Goal: Task Accomplishment & Management: Manage account settings

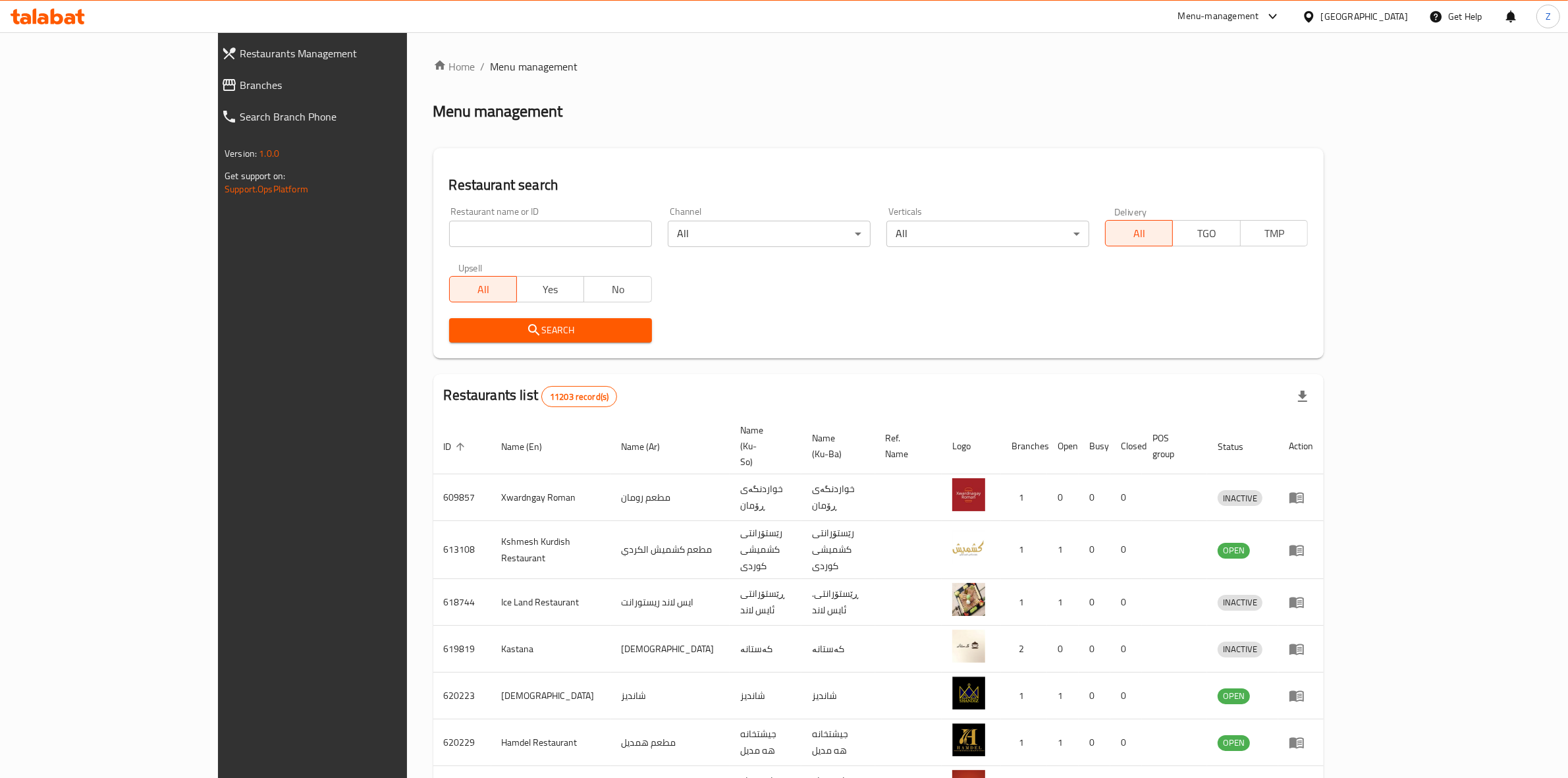
click at [501, 239] on input "search" at bounding box center [551, 234] width 203 height 27
paste input "701427"
type input "701427"
click button "Search" at bounding box center [551, 330] width 203 height 24
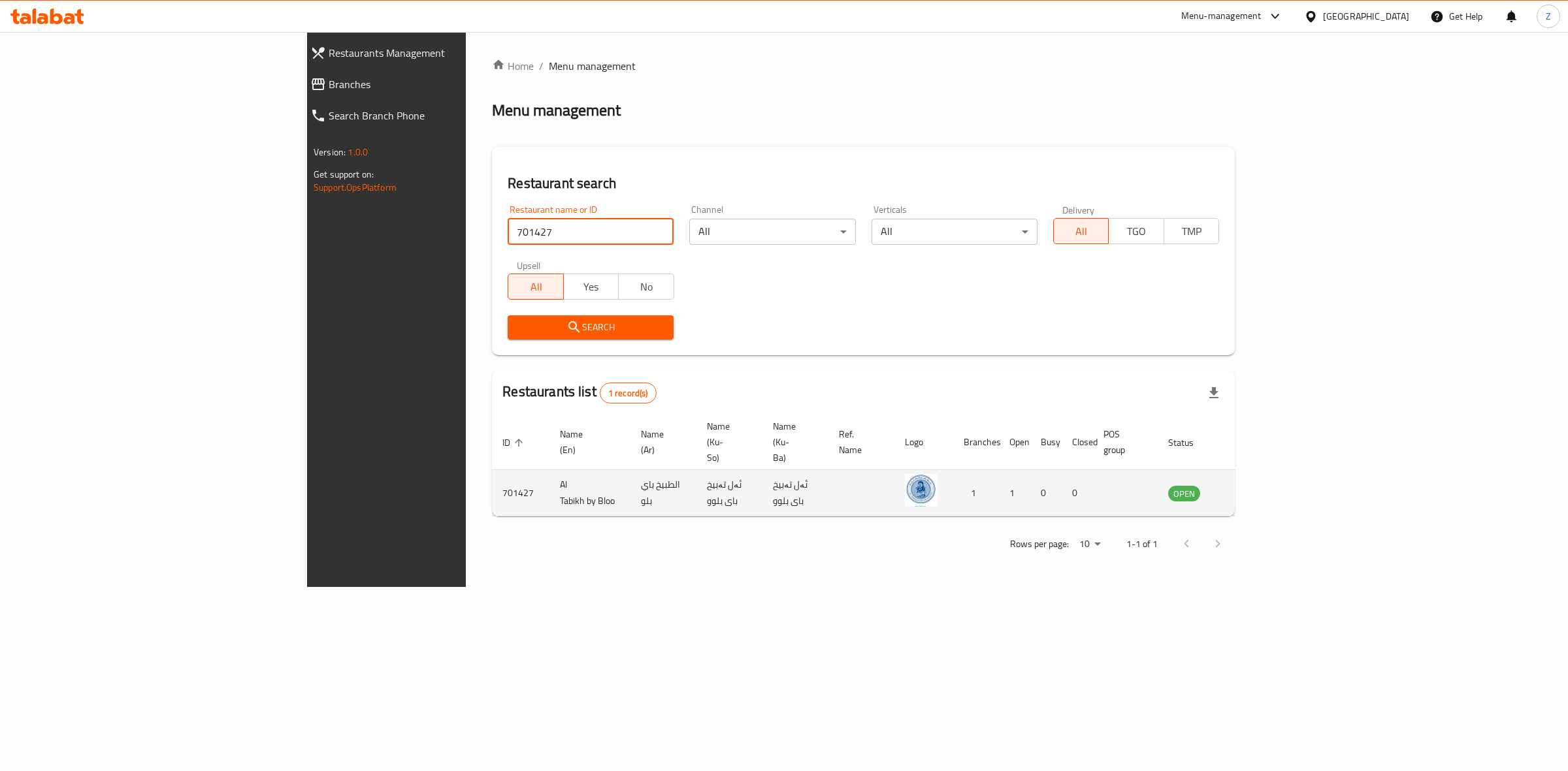
click at [1252, 489] on icon "enhanced table" at bounding box center [1245, 494] width 15 height 11
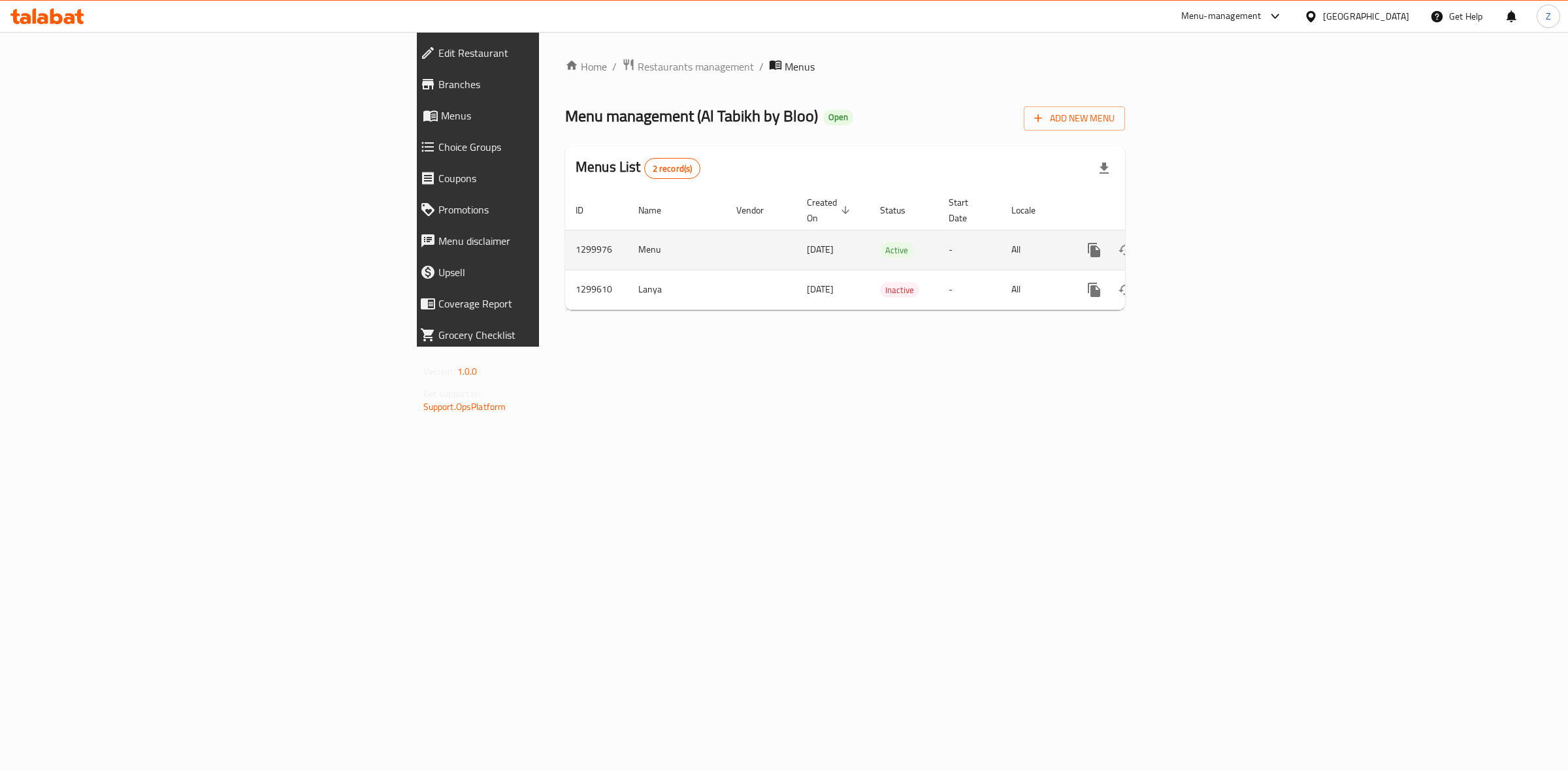
click at [1204, 245] on link "enhanced table" at bounding box center [1189, 250] width 32 height 32
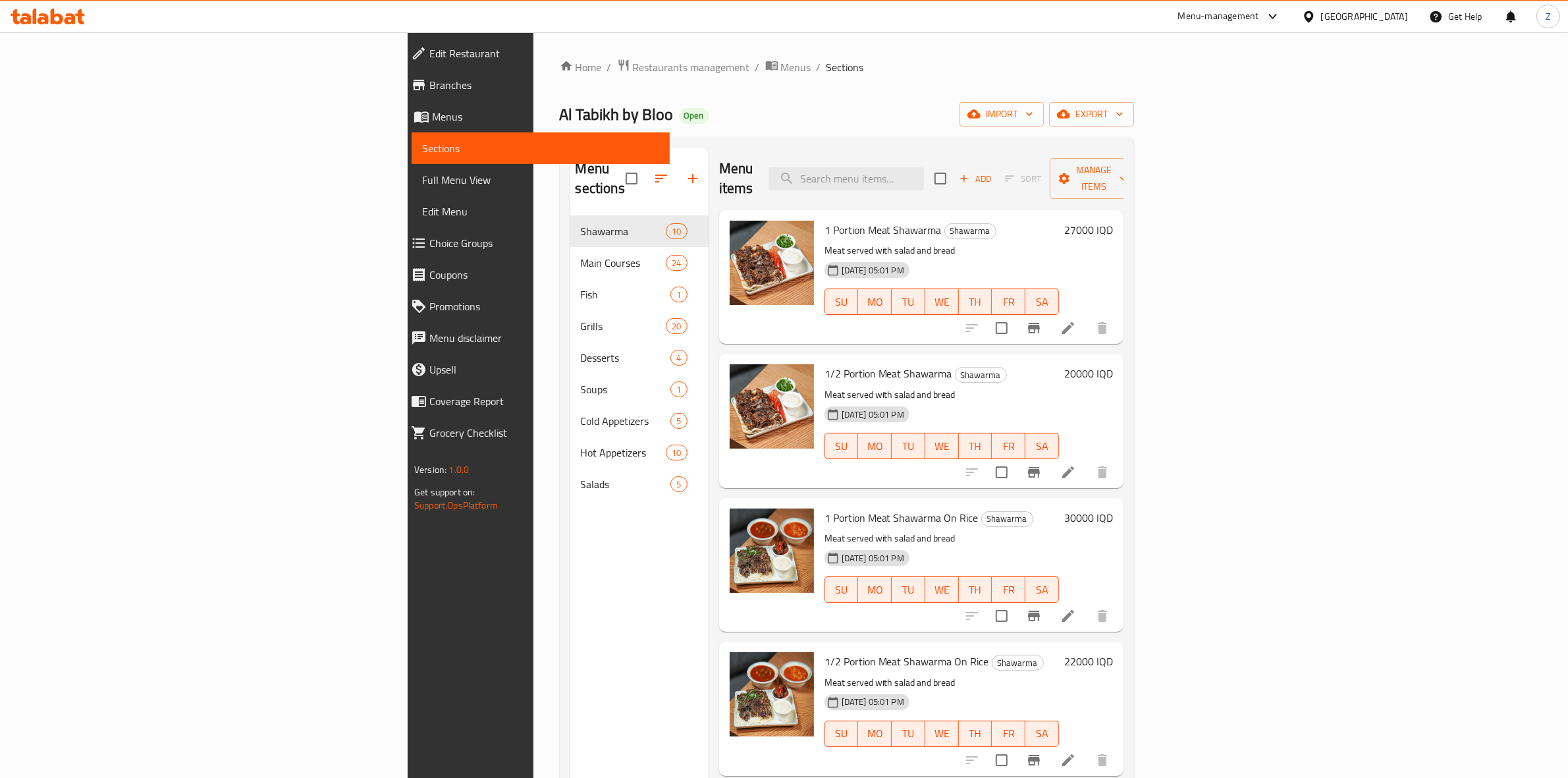
click at [985, 181] on div "Menu items Add Sort Manage items" at bounding box center [921, 179] width 404 height 62
click at [924, 174] on input "search" at bounding box center [847, 179] width 156 height 23
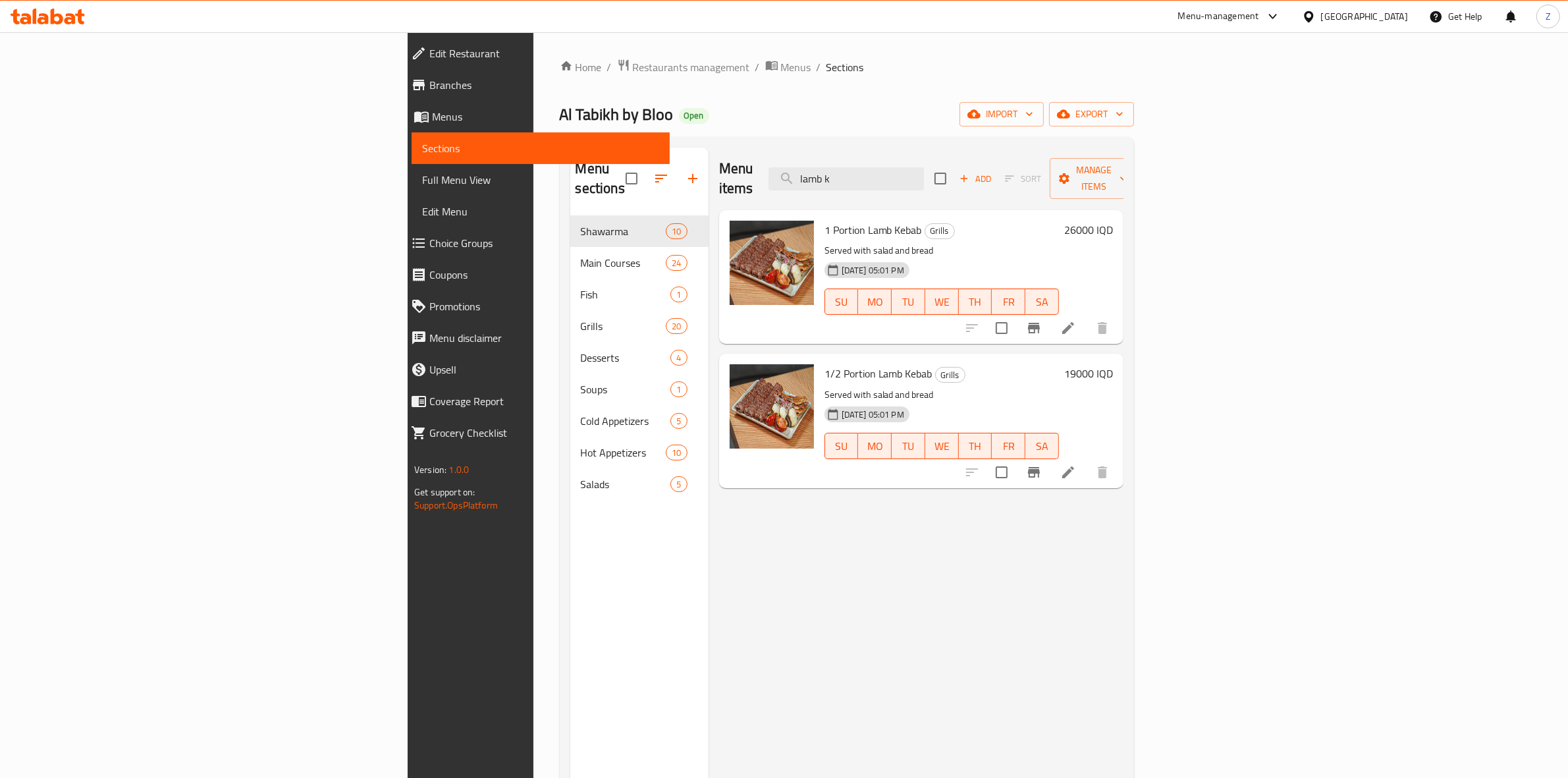
type input "lamb k"
click at [1113, 221] on h6 "26000 IQD" at bounding box center [1089, 230] width 49 height 19
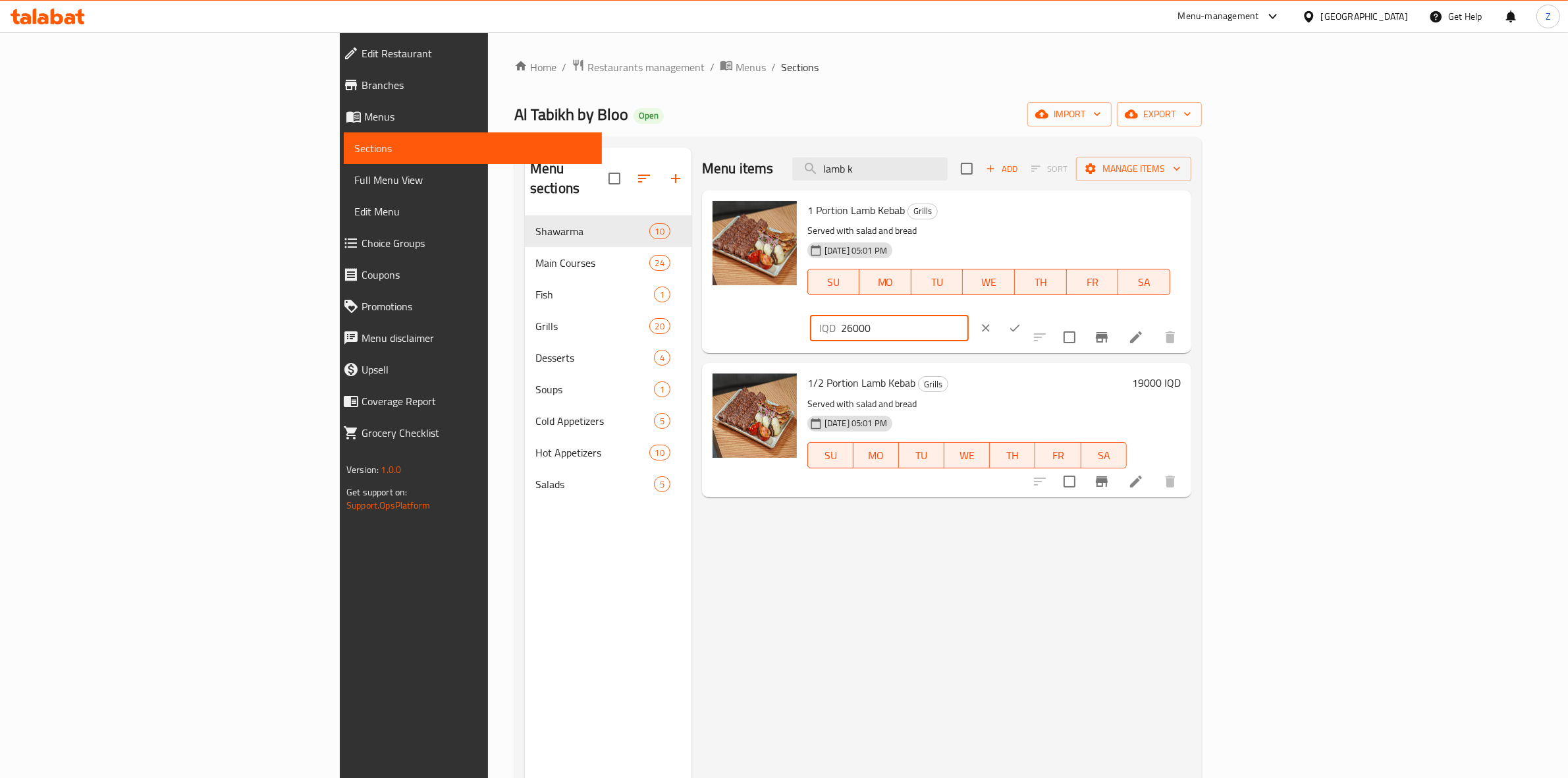
click at [969, 315] on input "26000" at bounding box center [905, 329] width 128 height 27
type input "28000"
click at [1030, 314] on button "ok" at bounding box center [1015, 328] width 29 height 29
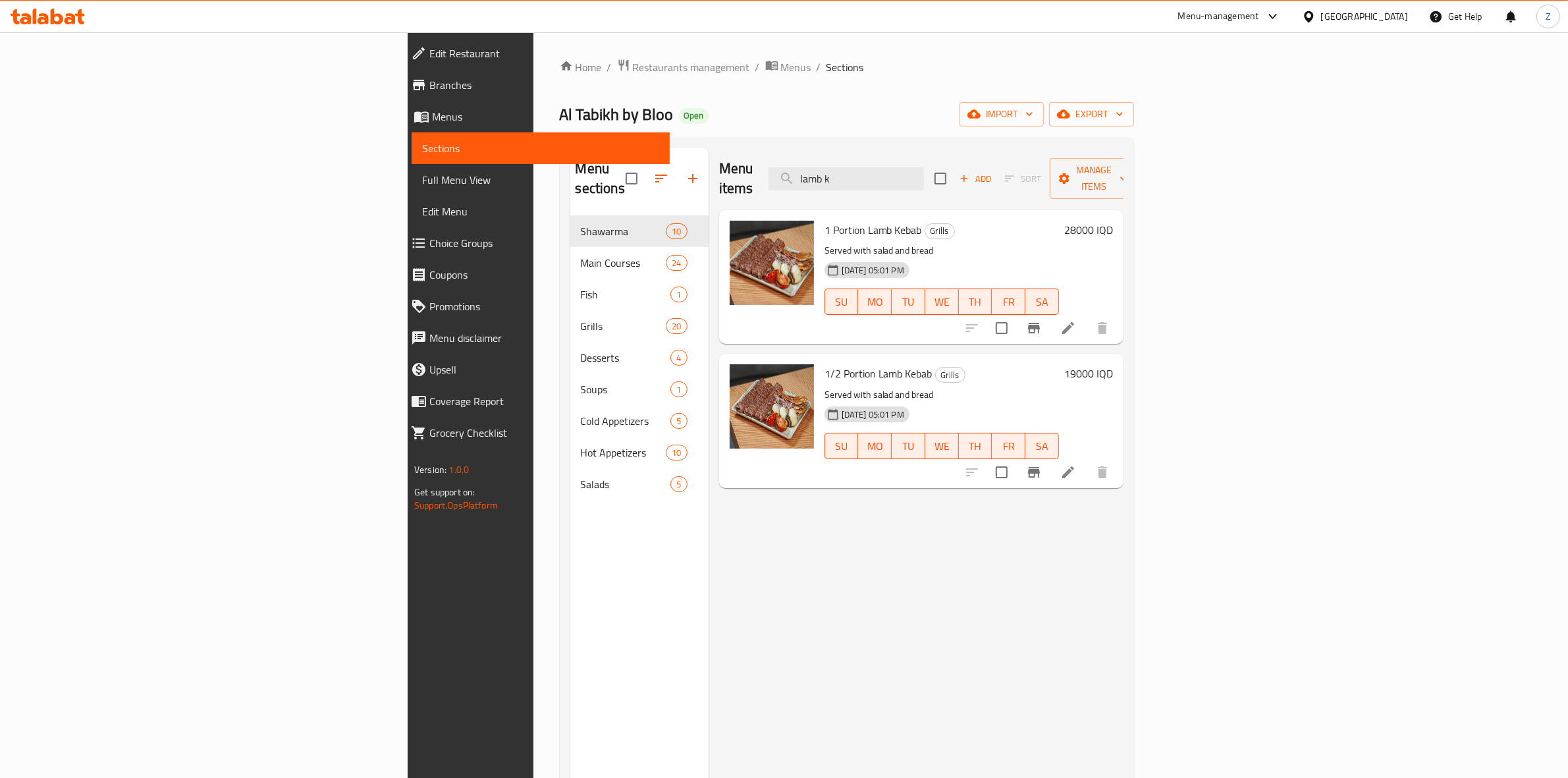
click at [1113, 364] on h6 "19000 IQD" at bounding box center [1089, 373] width 49 height 19
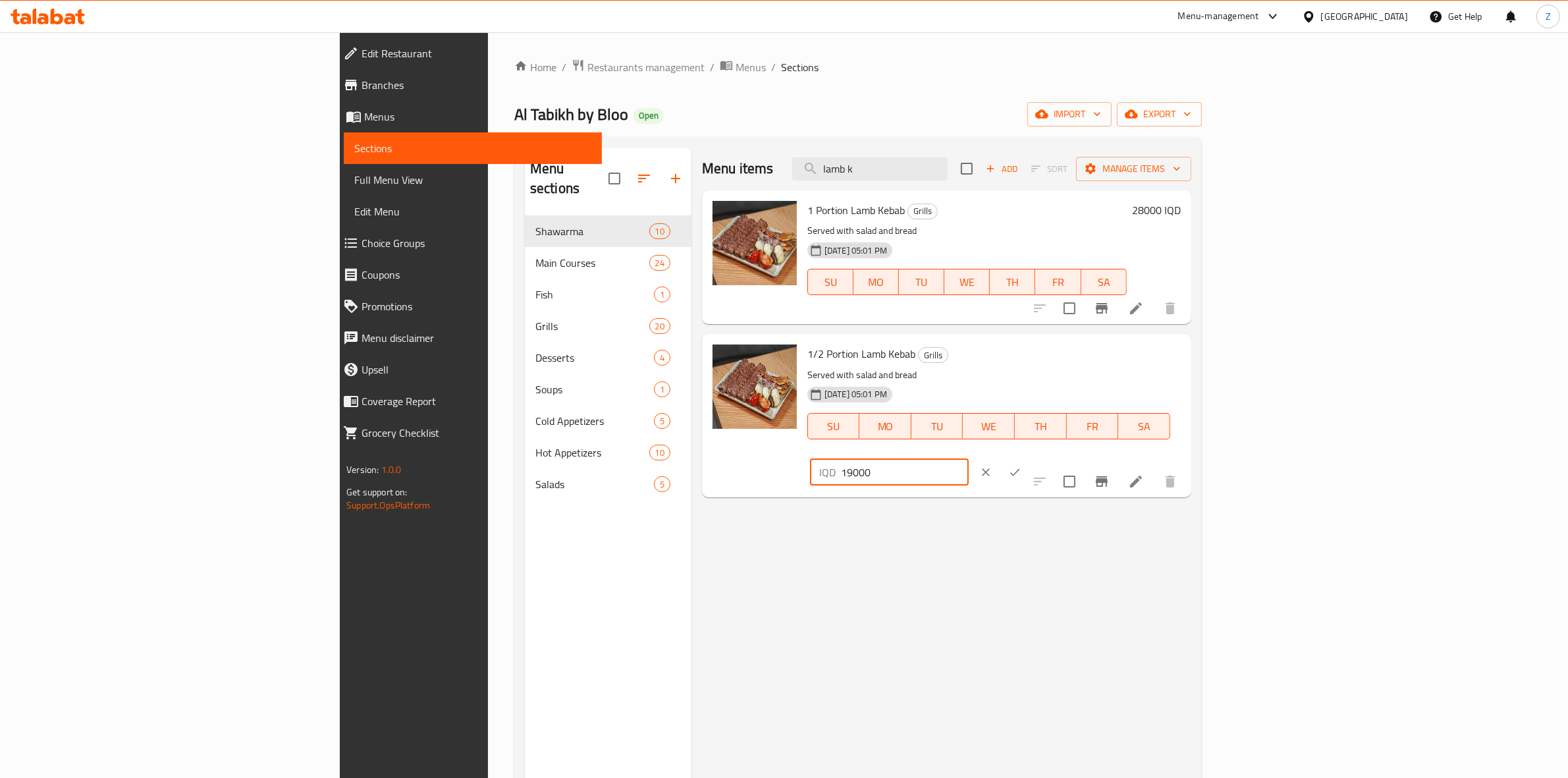
drag, startPoint x: 1349, startPoint y: 363, endPoint x: 1332, endPoint y: 363, distance: 17.0
click at [969, 459] on div "IQD 19000 ​" at bounding box center [890, 472] width 159 height 27
type input "21000"
click at [1030, 458] on button "ok" at bounding box center [1015, 472] width 29 height 29
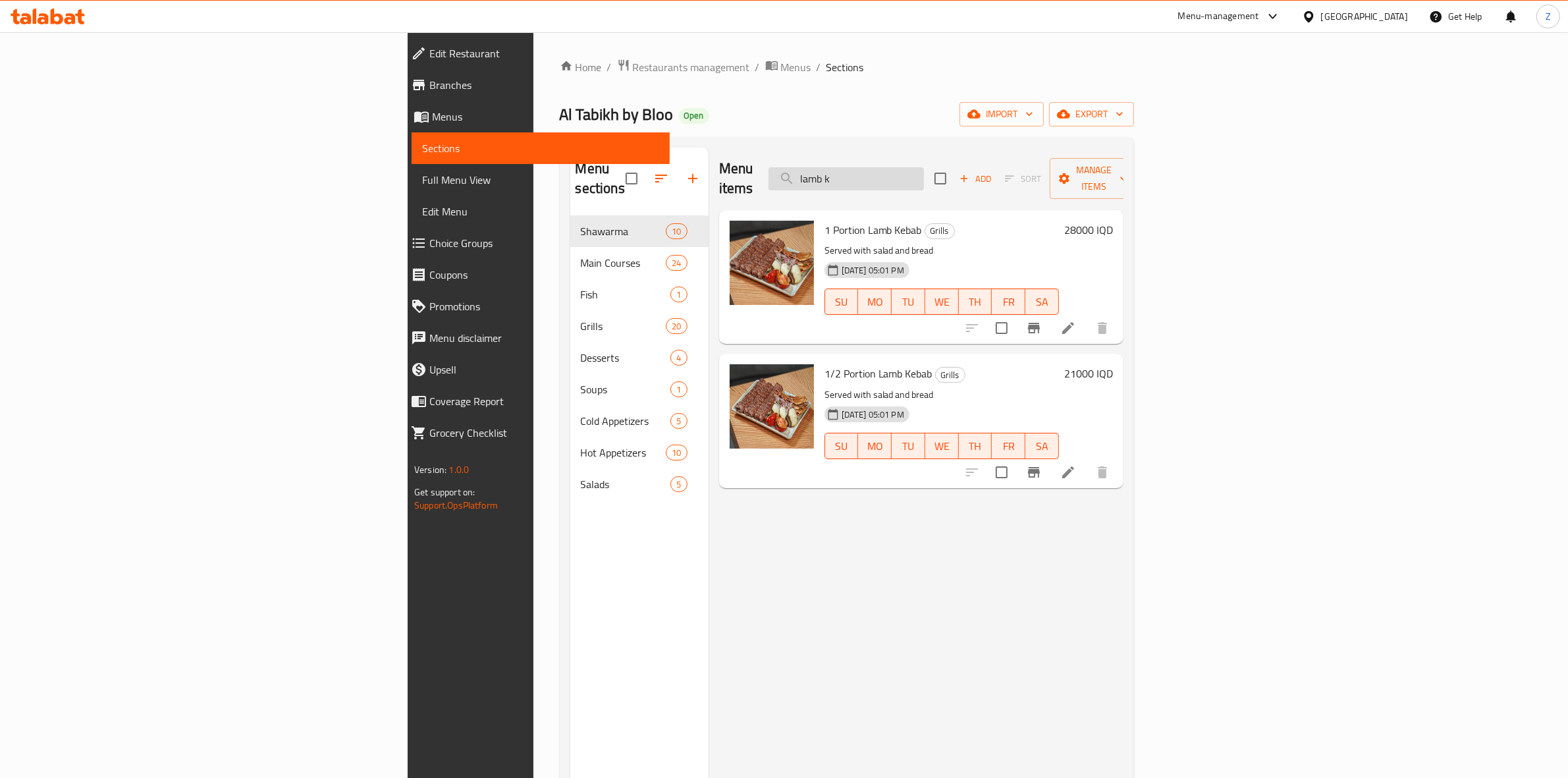
click at [924, 168] on input "lamb k" at bounding box center [847, 179] width 156 height 23
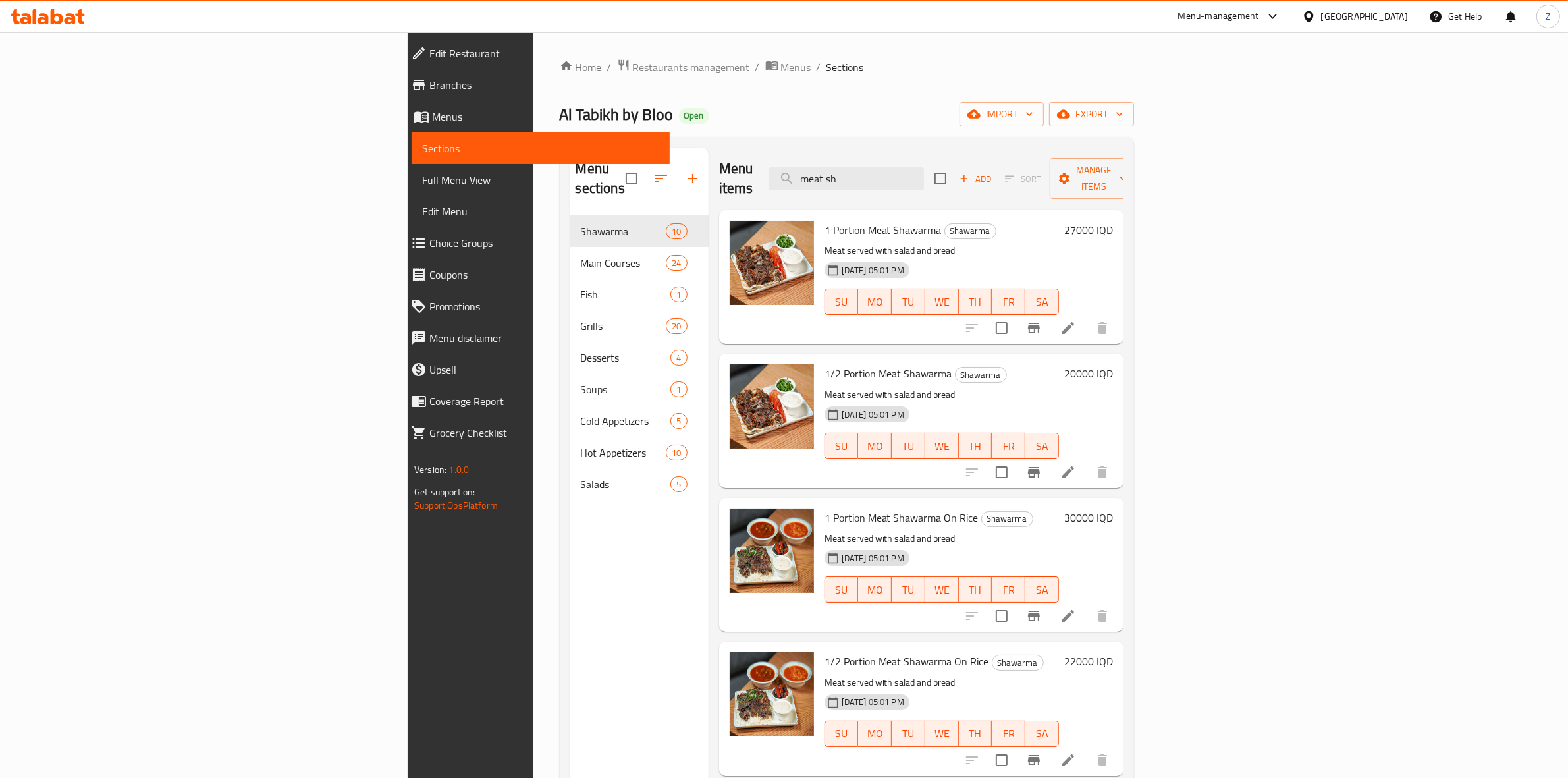
type input "meat sh"
click at [1113, 221] on h6 "27000 IQD" at bounding box center [1089, 230] width 49 height 19
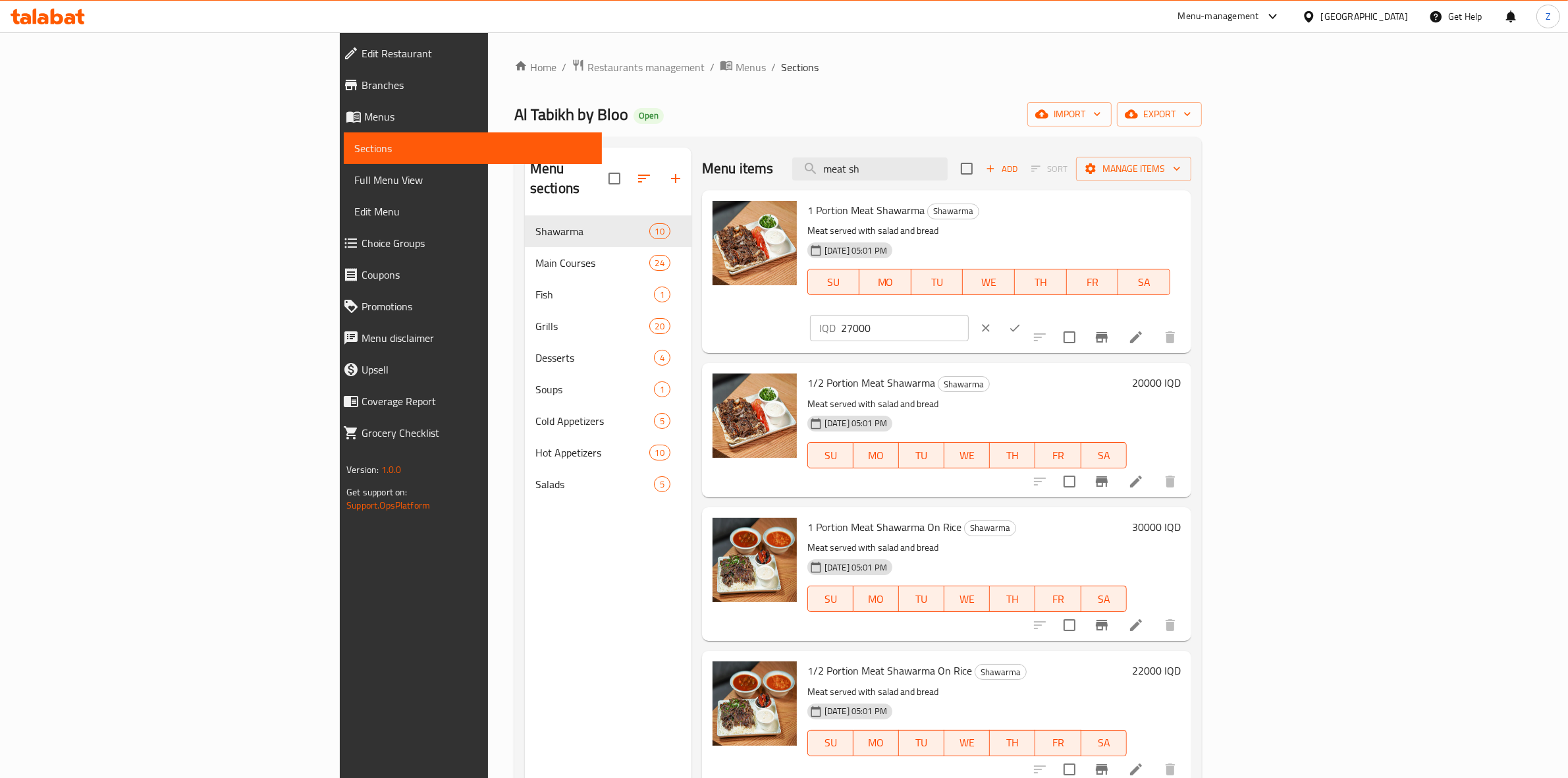
click at [969, 315] on input "27000" at bounding box center [905, 329] width 128 height 27
type input "29000"
click at [1030, 314] on button "ok" at bounding box center [1015, 328] width 29 height 29
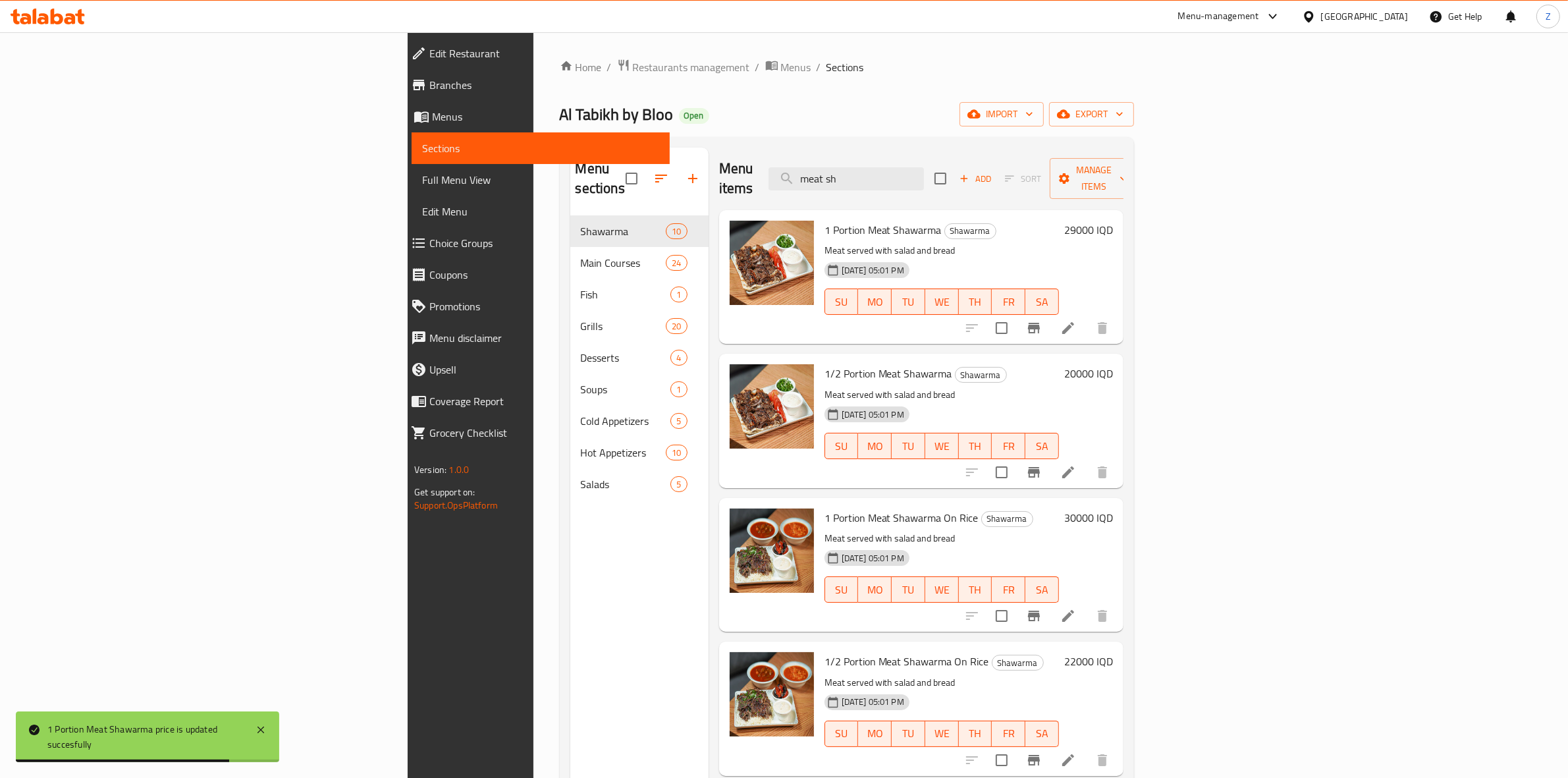
click at [1113, 364] on h6 "20000 IQD" at bounding box center [1089, 373] width 49 height 19
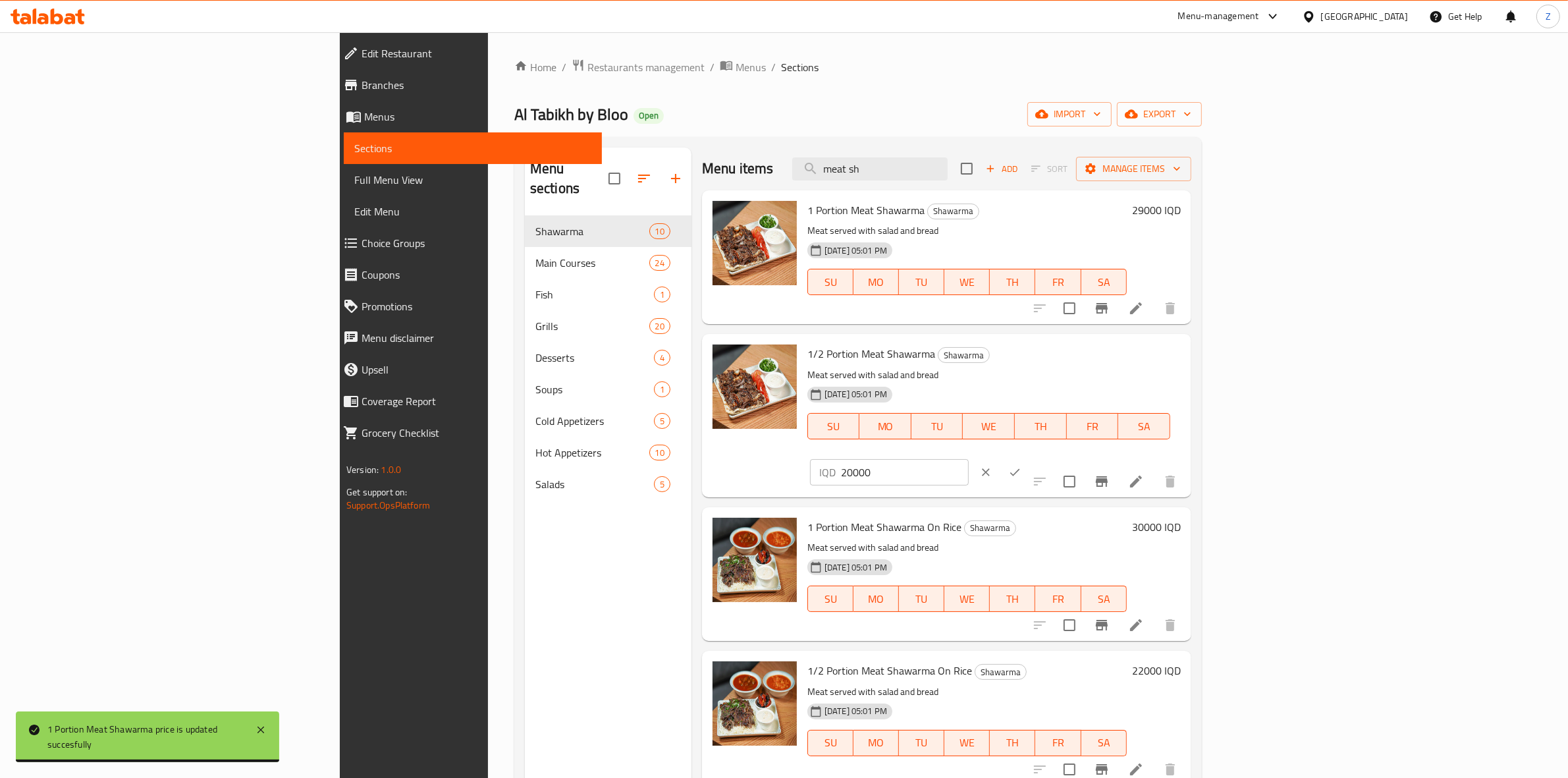
click at [969, 459] on input "20000" at bounding box center [905, 472] width 128 height 27
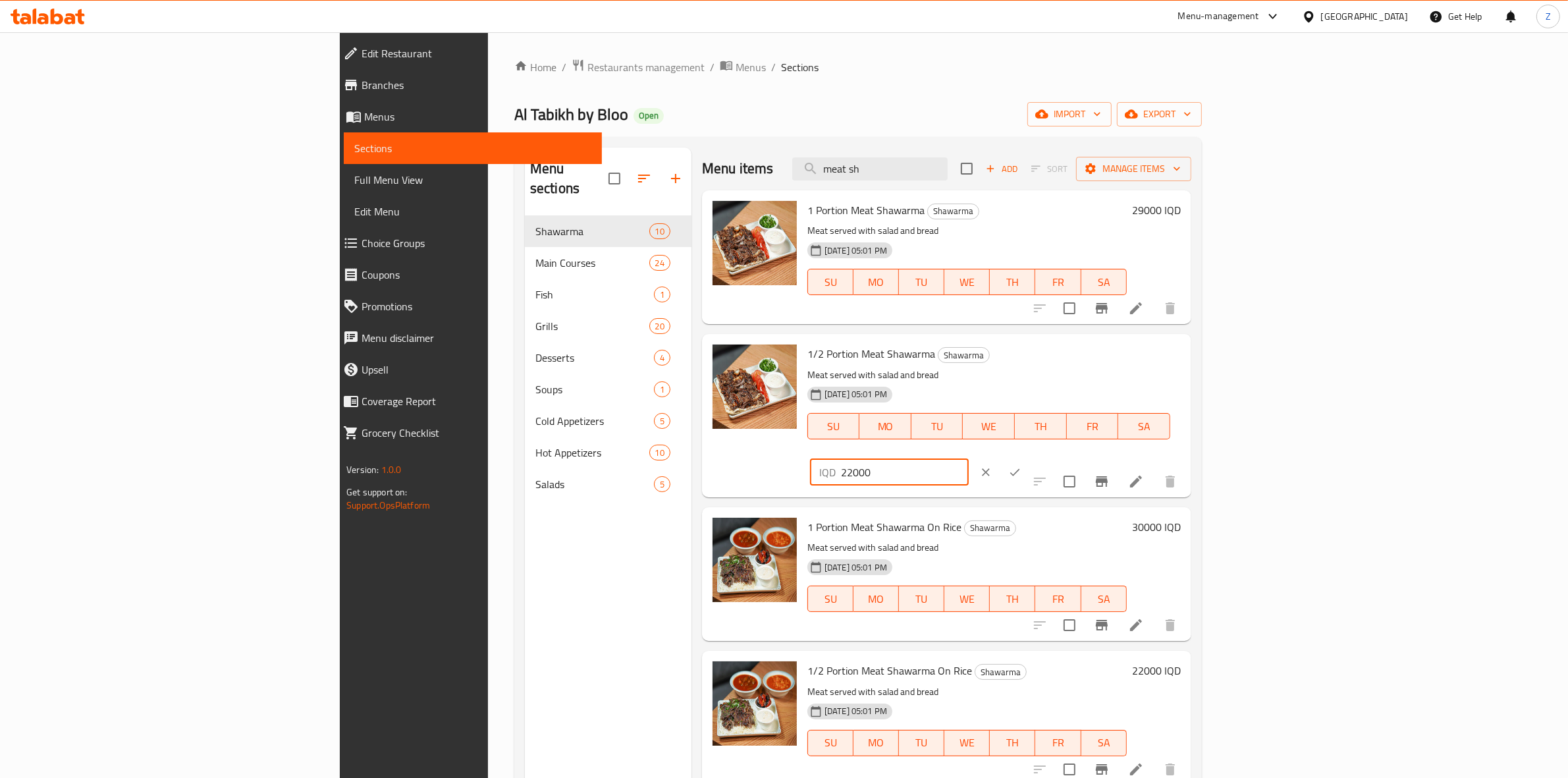
type input "22000"
click at [1022, 466] on icon "ok" at bounding box center [1015, 472] width 13 height 13
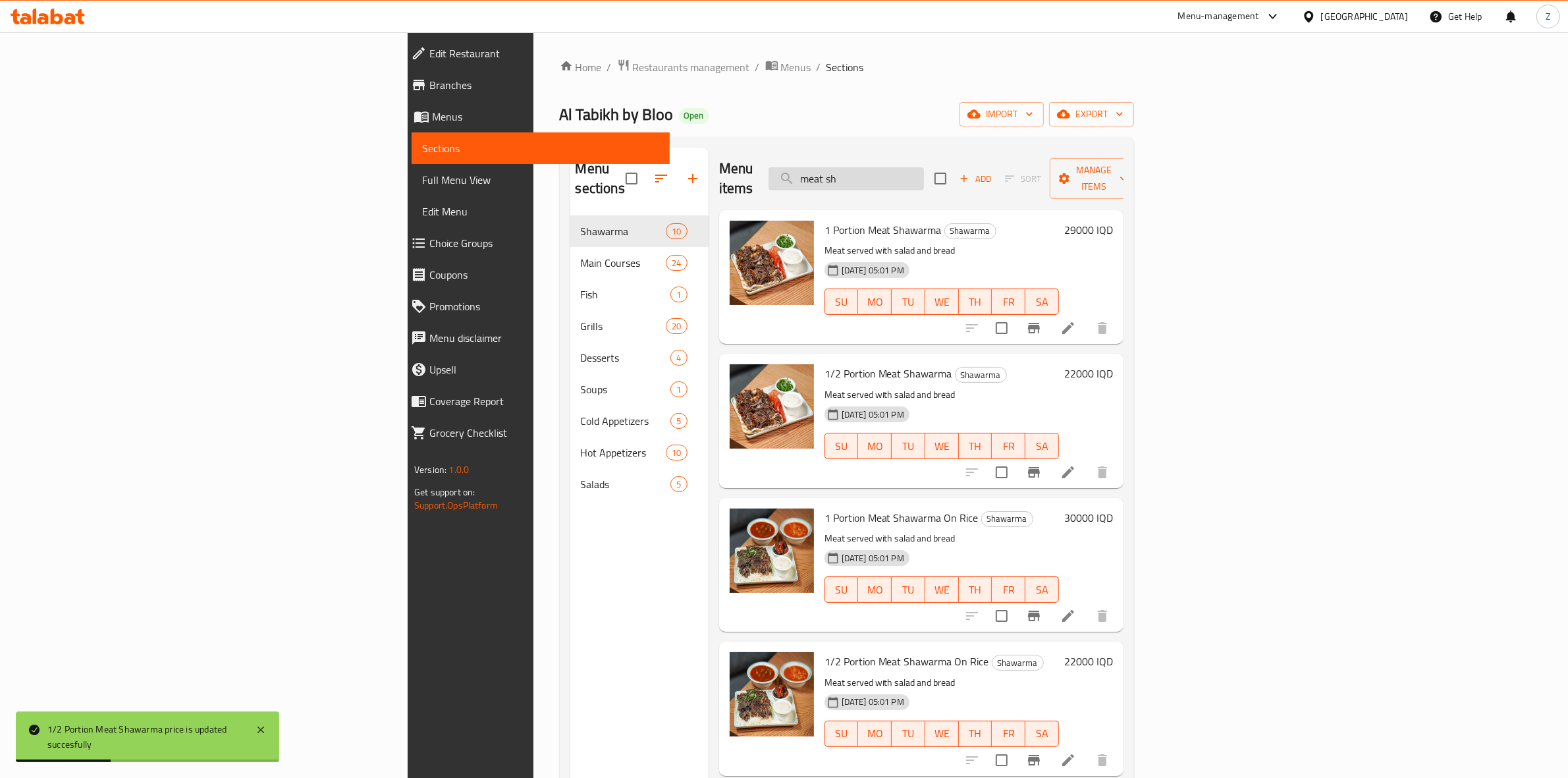
click at [924, 173] on input "meat sh" at bounding box center [847, 179] width 156 height 23
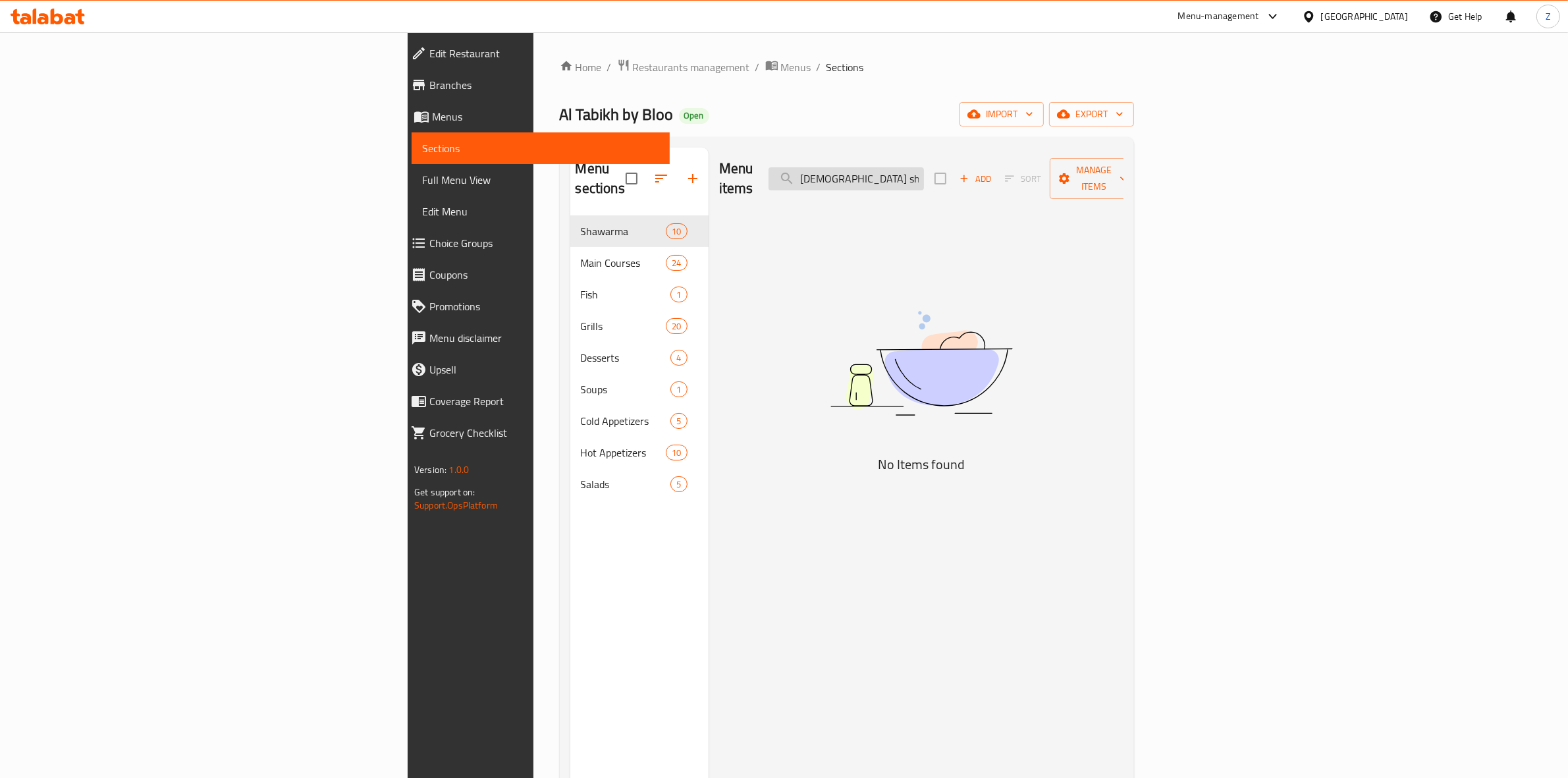
click at [924, 168] on input "[DEMOGRAPHIC_DATA] sh" at bounding box center [847, 179] width 156 height 23
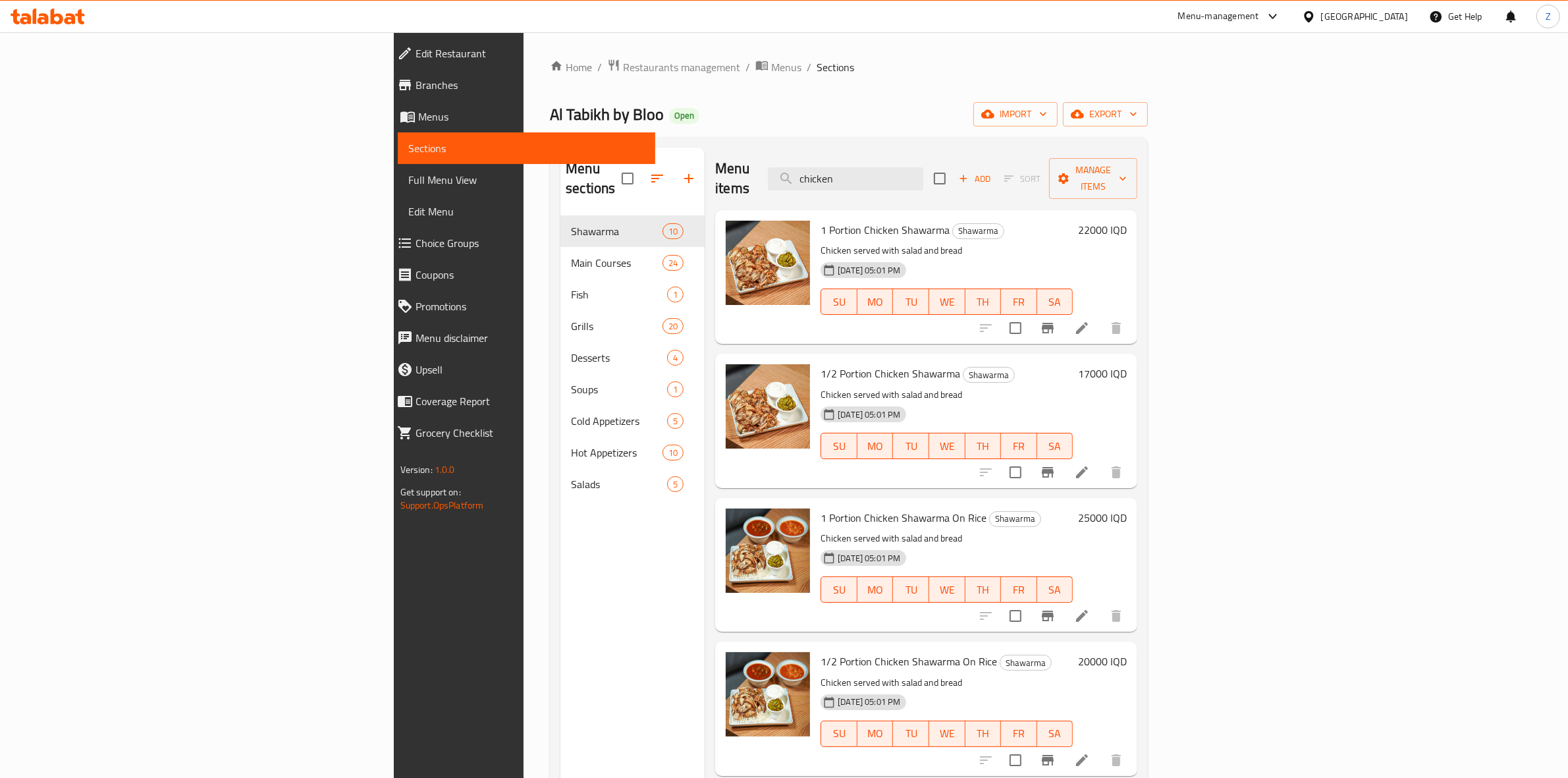
type input "chicken"
click at [1127, 221] on h6 "22000 IQD" at bounding box center [1102, 230] width 49 height 19
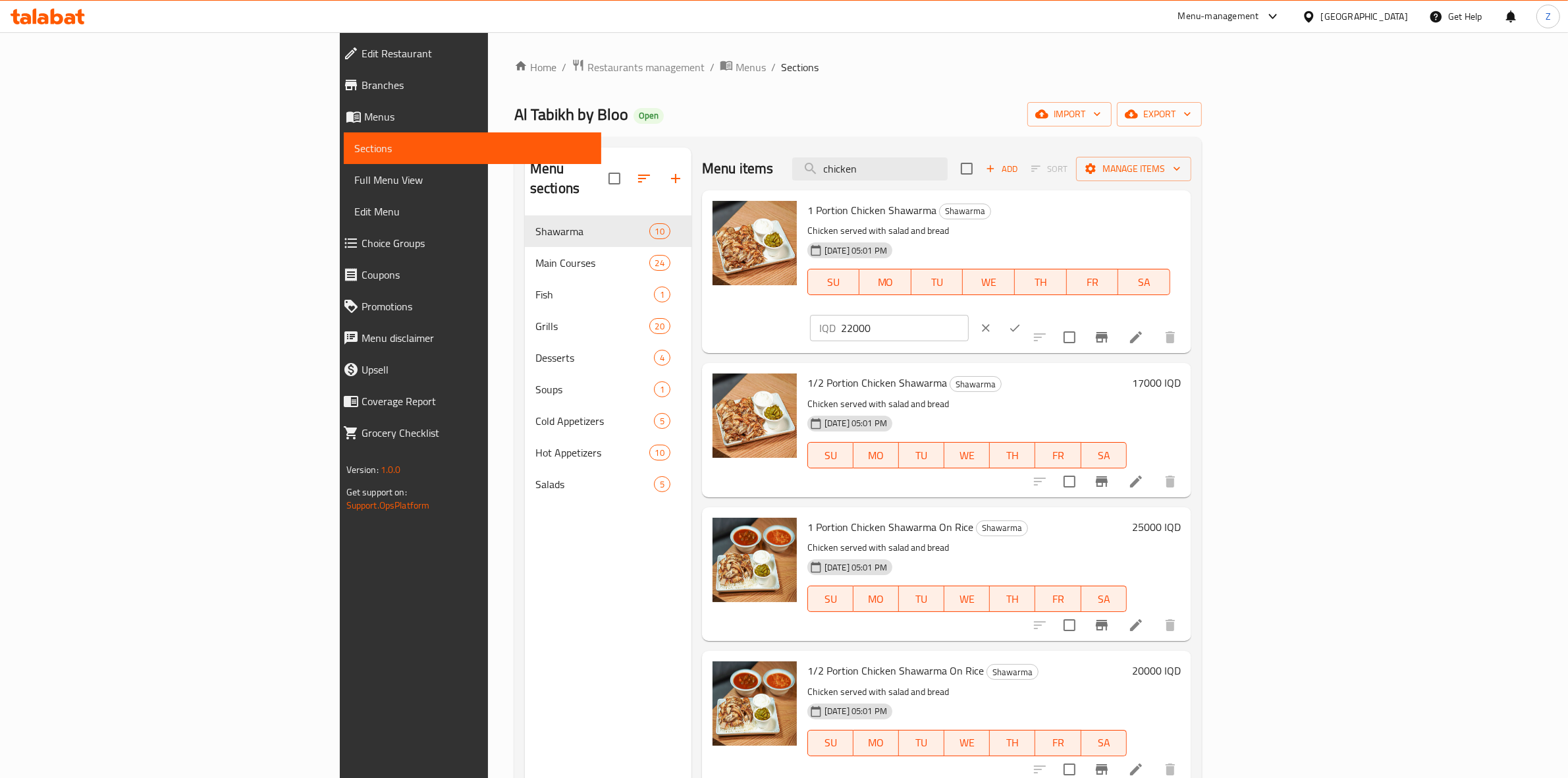
click at [969, 315] on input "22000" at bounding box center [905, 329] width 128 height 27
type input "25000"
click at [1022, 322] on icon "ok" at bounding box center [1015, 329] width 13 height 13
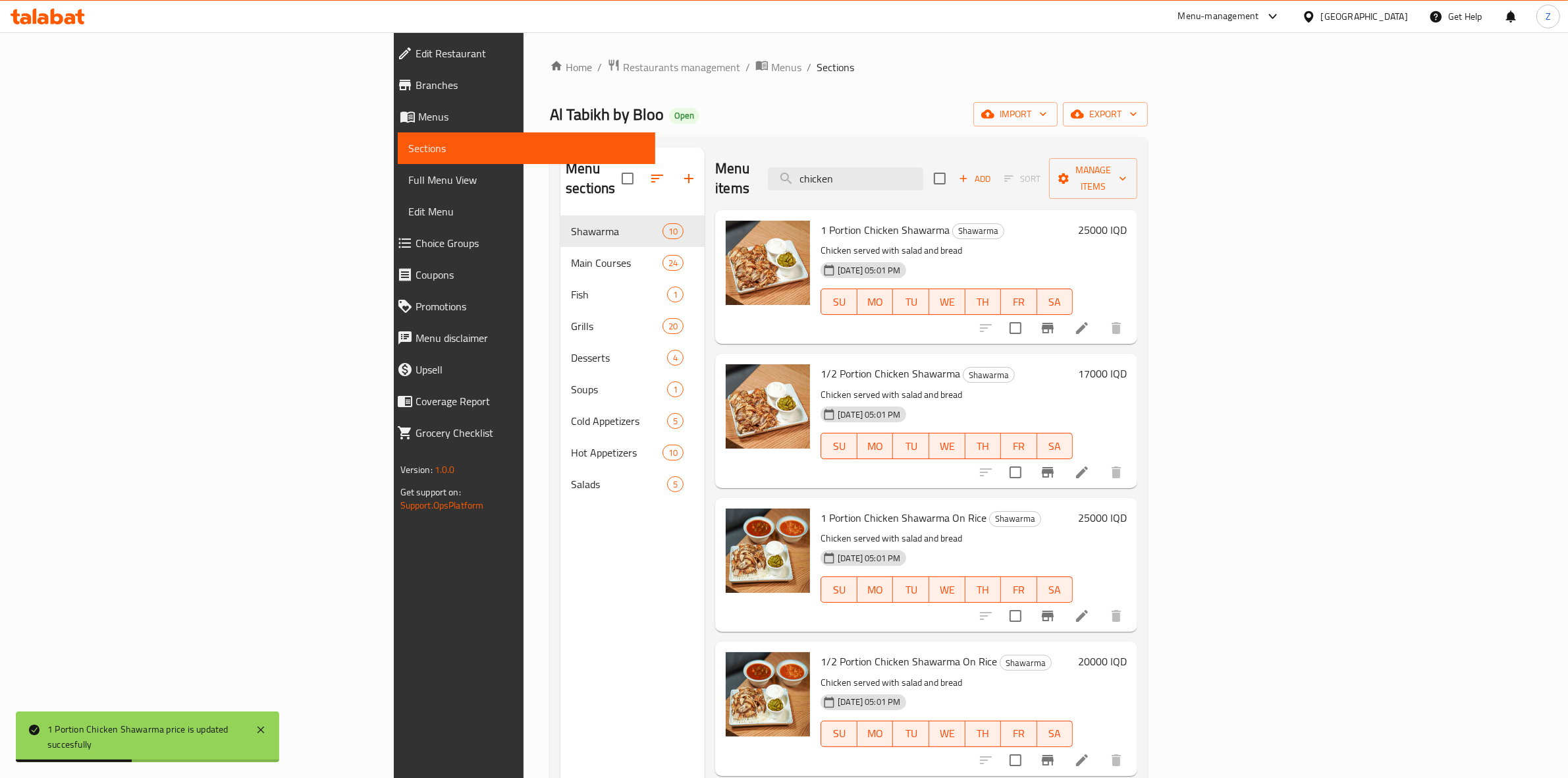
click at [1127, 364] on h6 "17000 IQD" at bounding box center [1102, 373] width 49 height 19
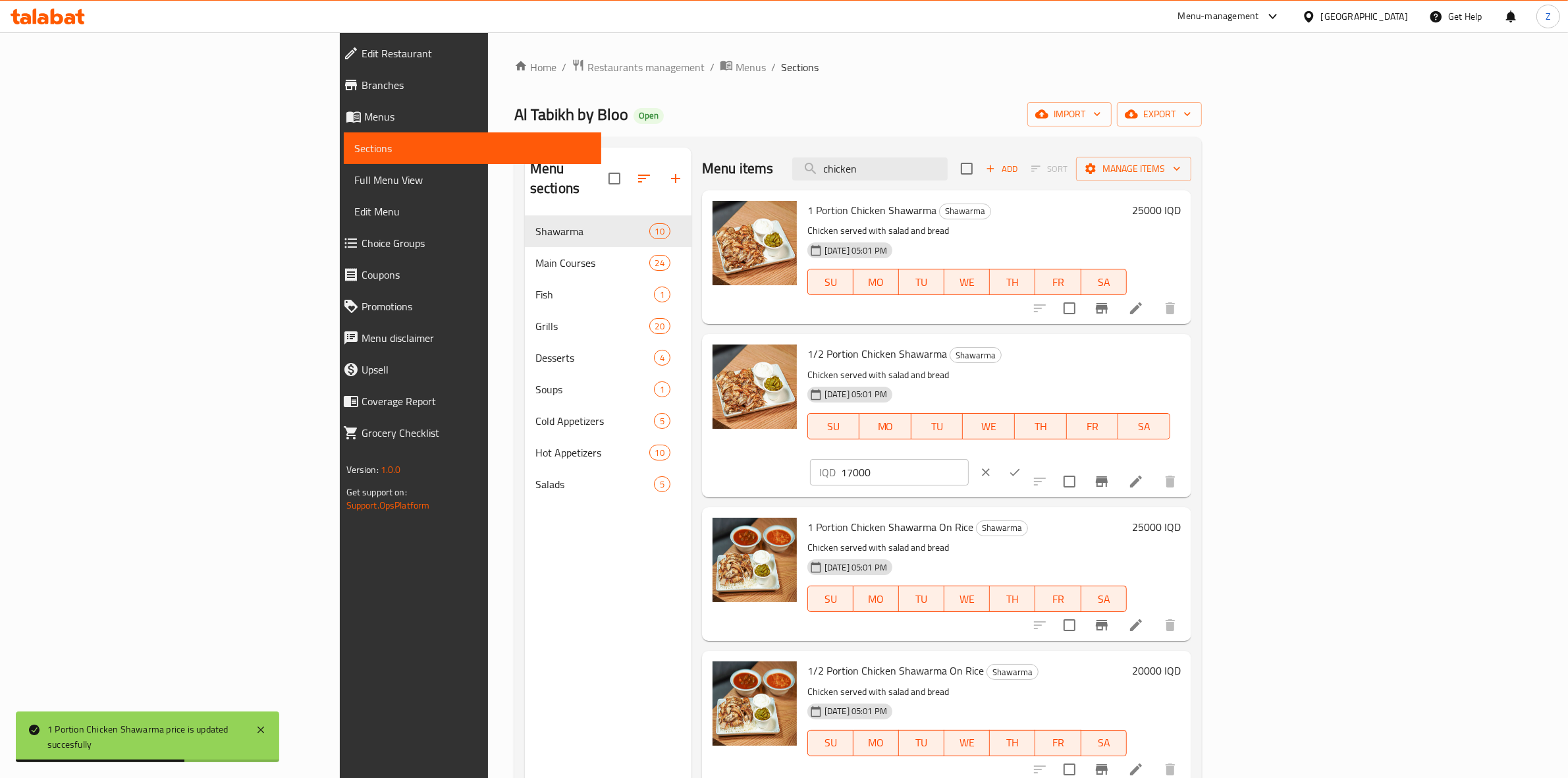
click at [969, 459] on input "17000" at bounding box center [905, 472] width 128 height 27
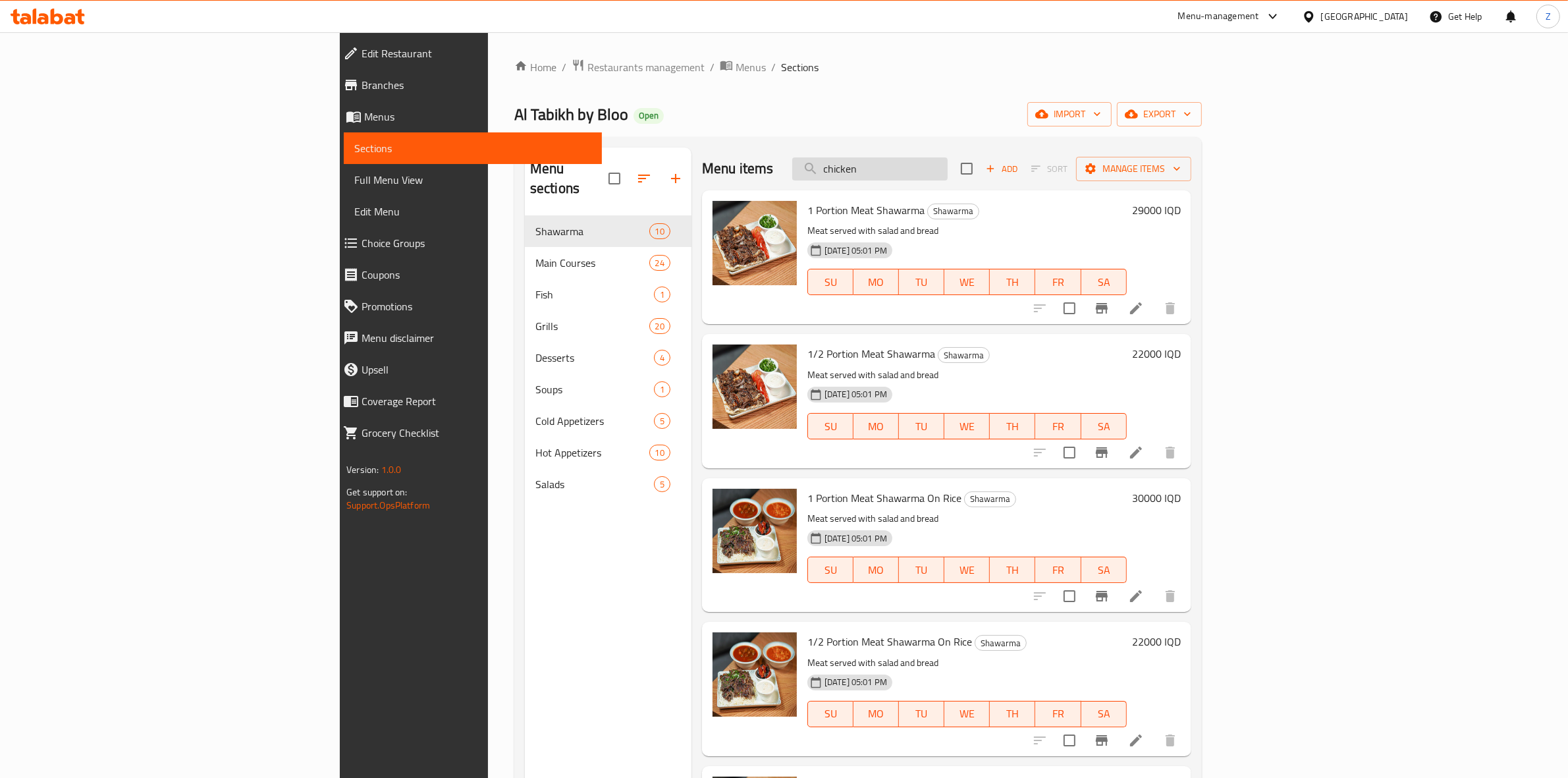
type input "18000"
click at [947, 165] on input "chicken" at bounding box center [870, 168] width 156 height 23
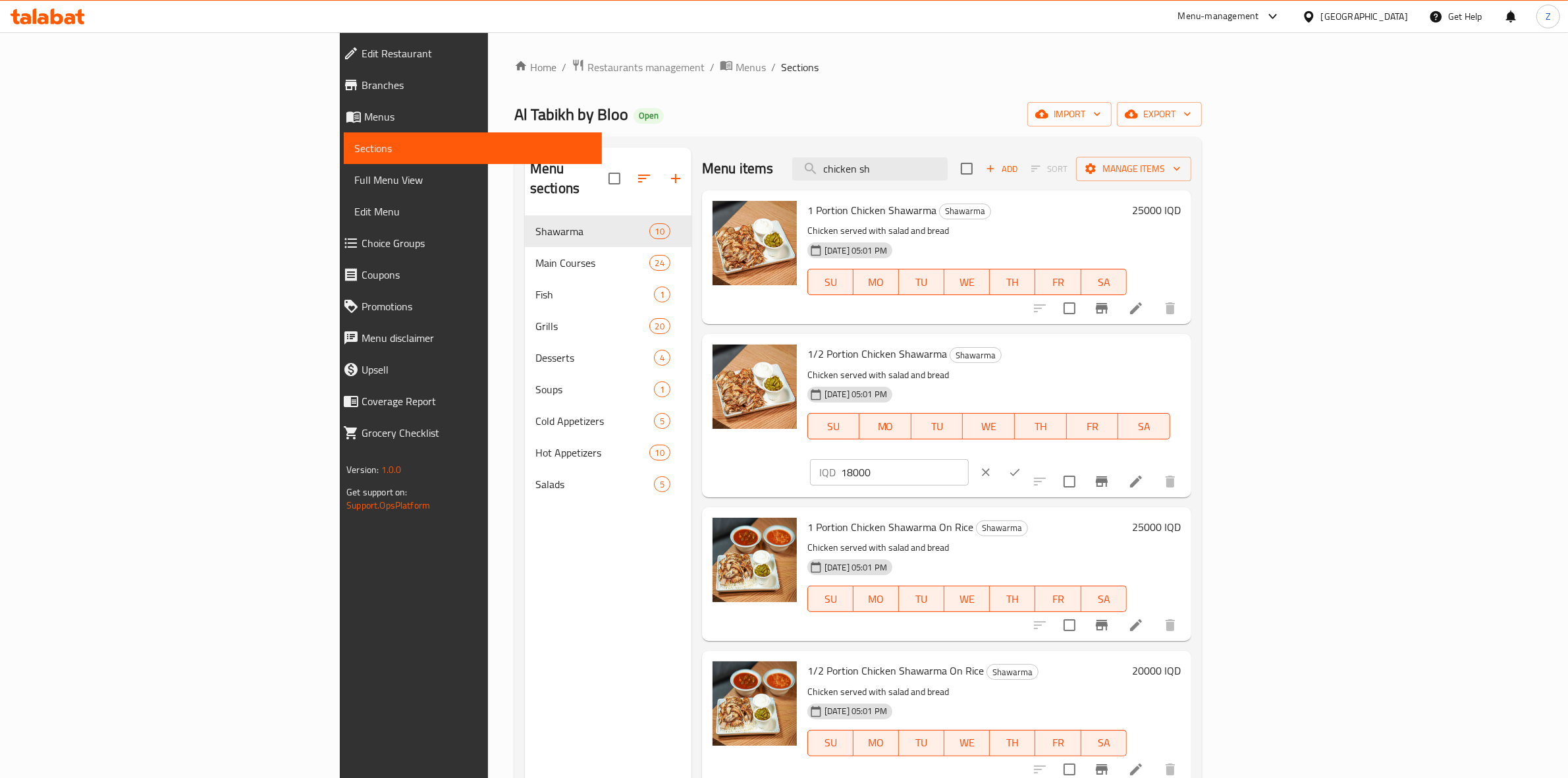
click at [1030, 458] on button "ok" at bounding box center [1015, 472] width 29 height 29
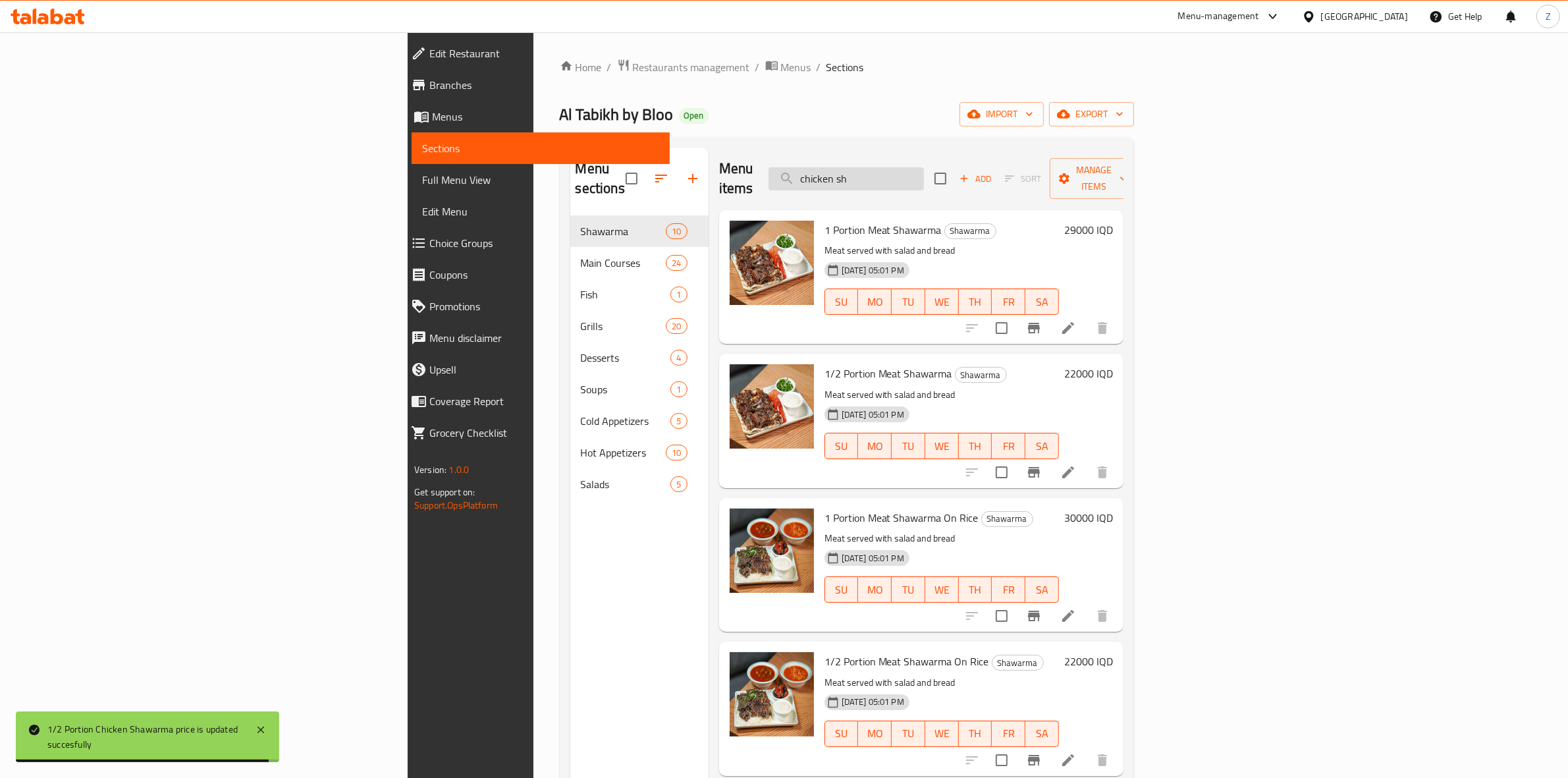
click at [924, 168] on input "chicken sh" at bounding box center [847, 179] width 156 height 23
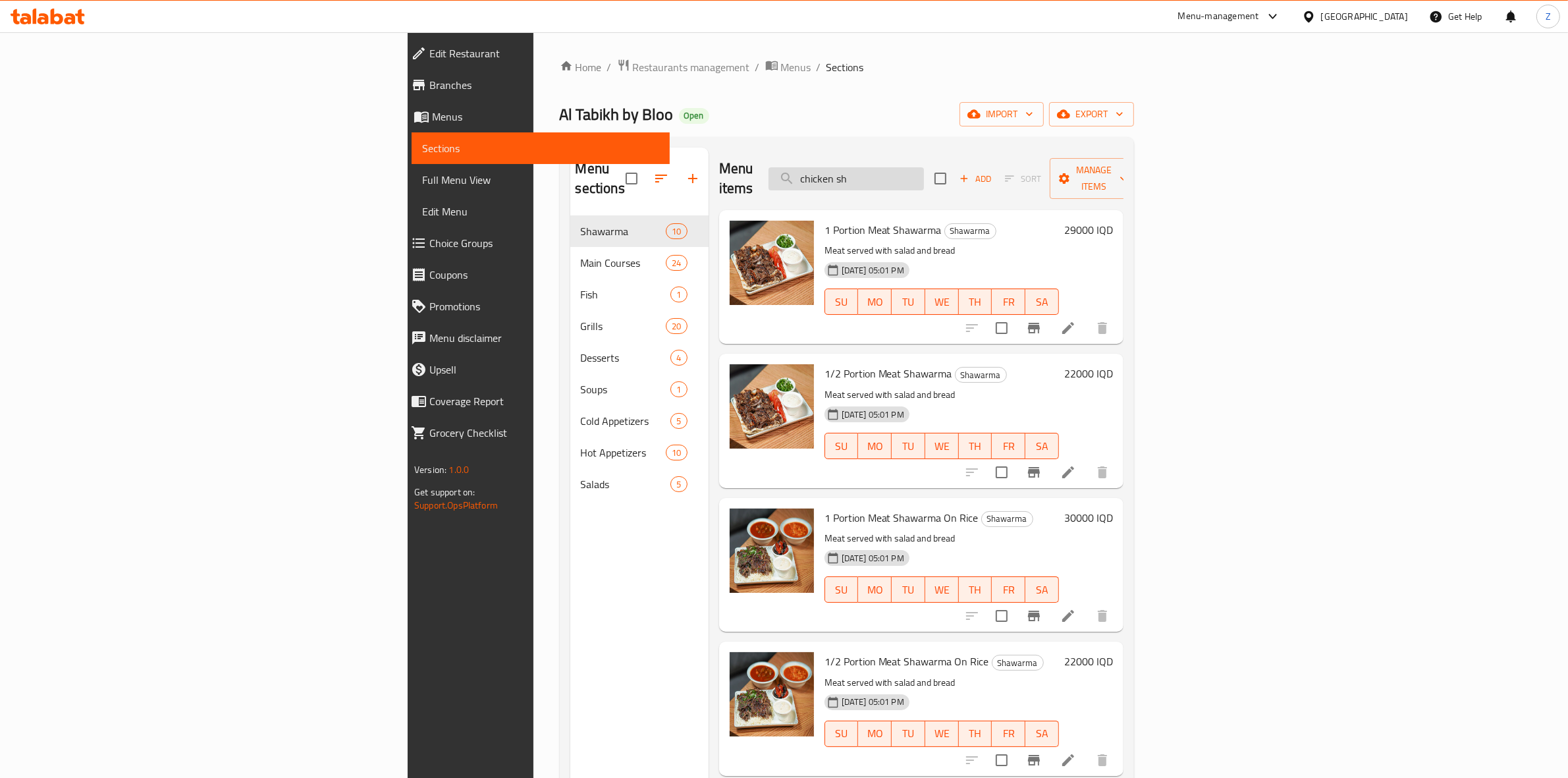
click at [924, 170] on input "chicken sh" at bounding box center [847, 179] width 156 height 23
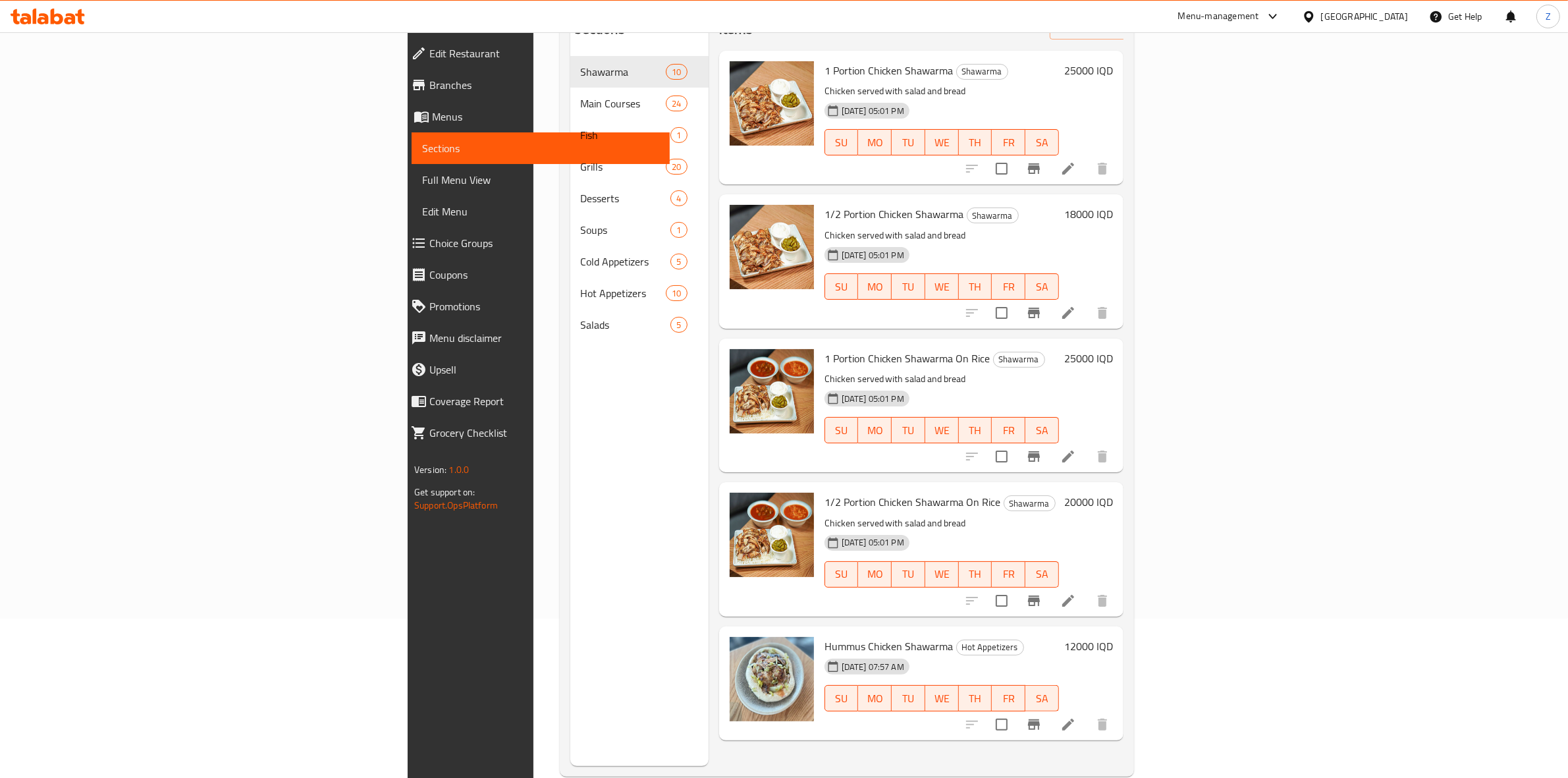
scroll to position [165, 0]
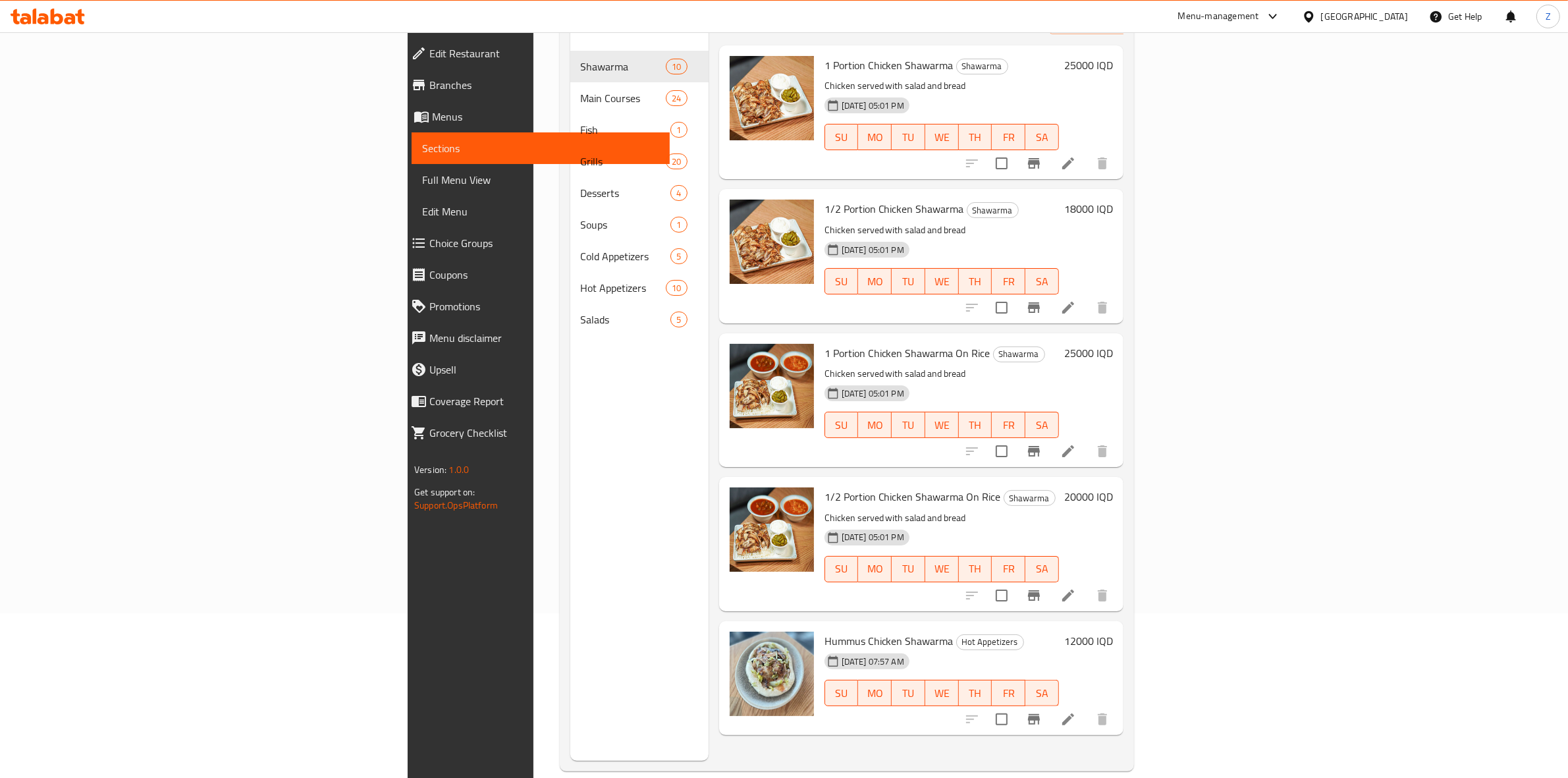
type input "chicken sha"
click at [1113, 487] on h6 "20000 IQD" at bounding box center [1089, 496] width 49 height 19
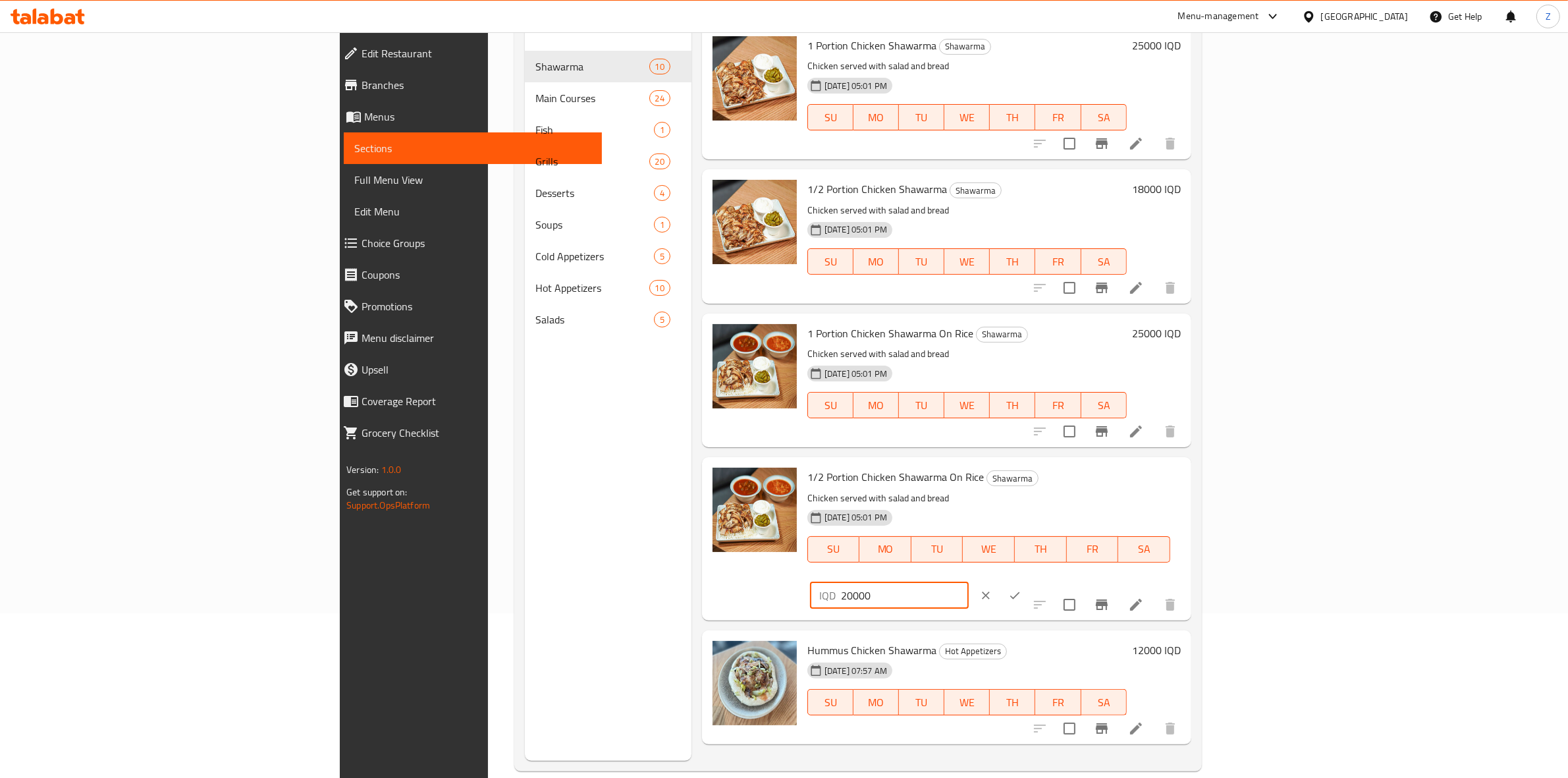
drag, startPoint x: 1349, startPoint y: 487, endPoint x: 1329, endPoint y: 488, distance: 20.0
click at [969, 582] on div "IQD 20000 ​" at bounding box center [890, 596] width 159 height 27
type input "18000"
click at [1022, 589] on icon "ok" at bounding box center [1015, 596] width 13 height 13
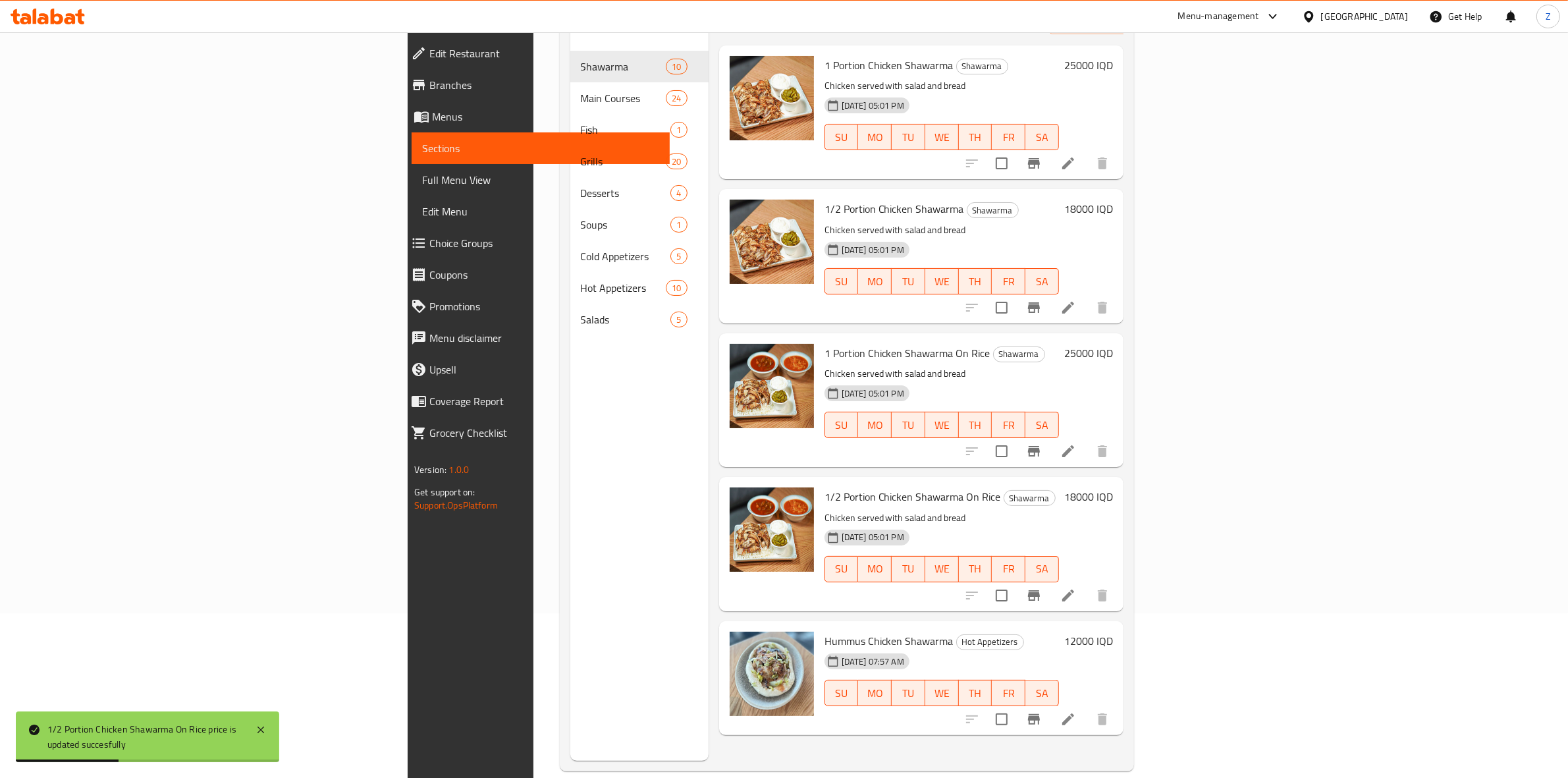
scroll to position [0, 0]
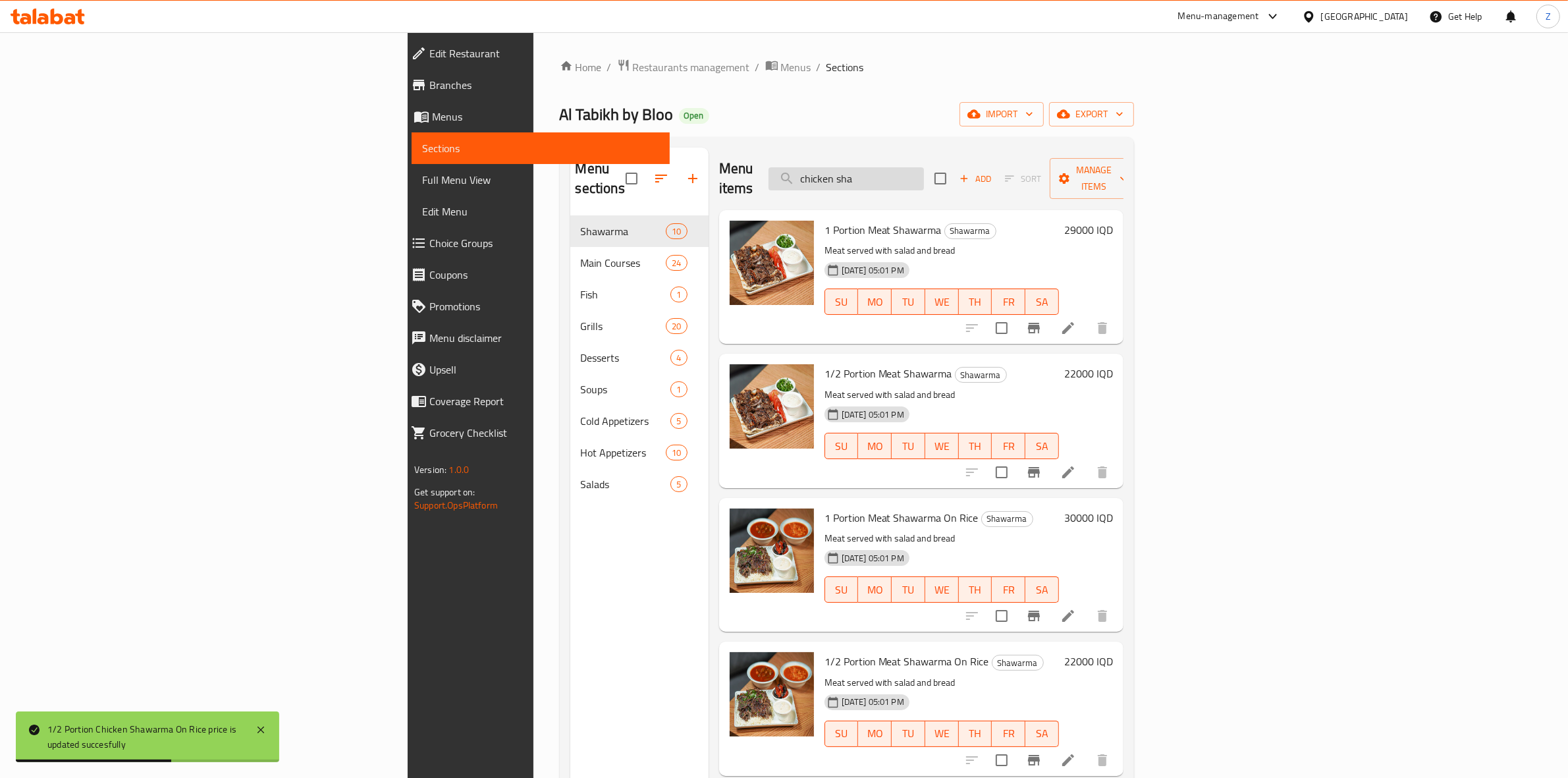
click at [924, 176] on input "chicken sha" at bounding box center [847, 179] width 156 height 23
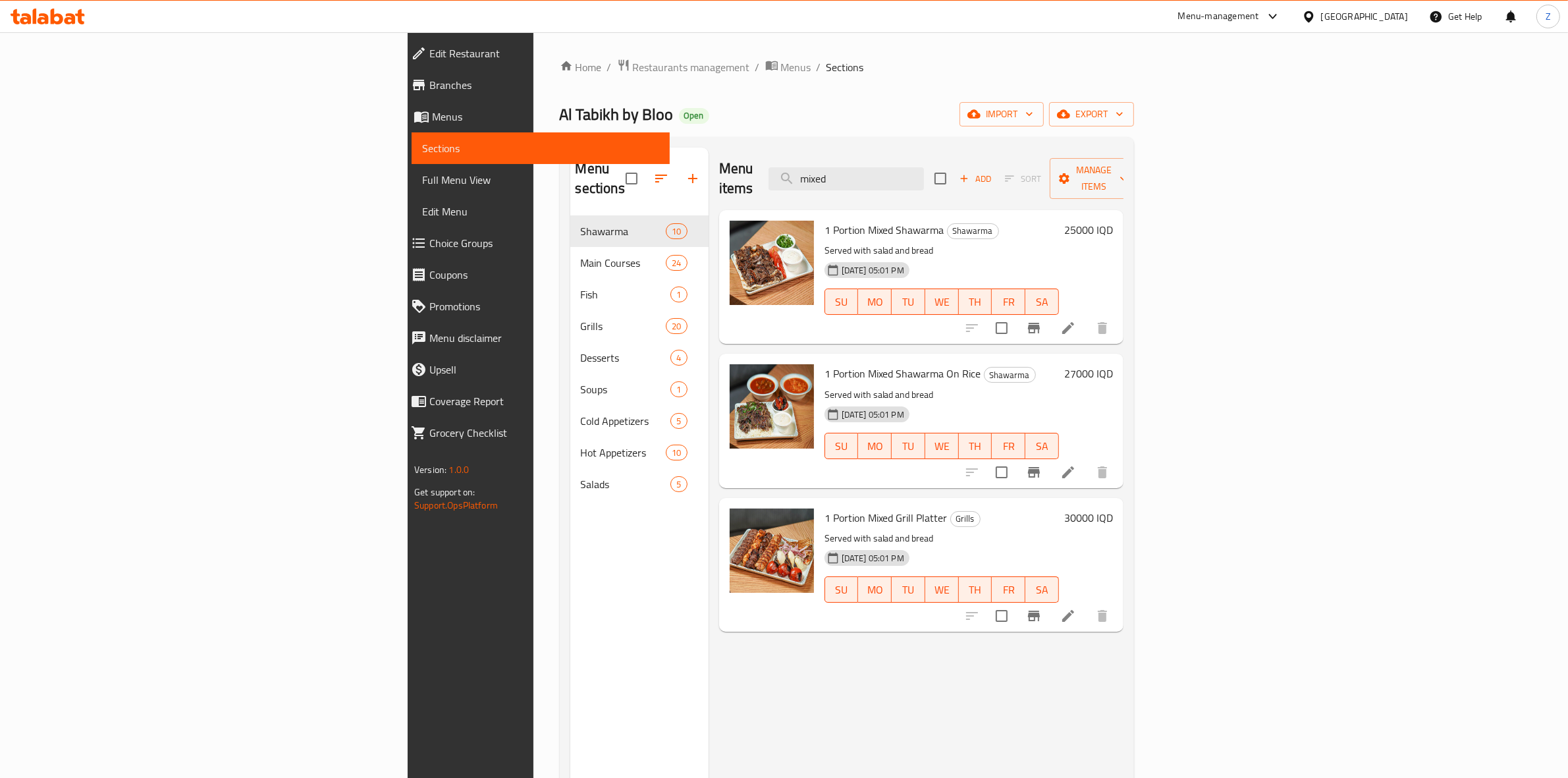
type input "mixed"
click at [1113, 221] on h6 "25000 IQD" at bounding box center [1089, 230] width 49 height 19
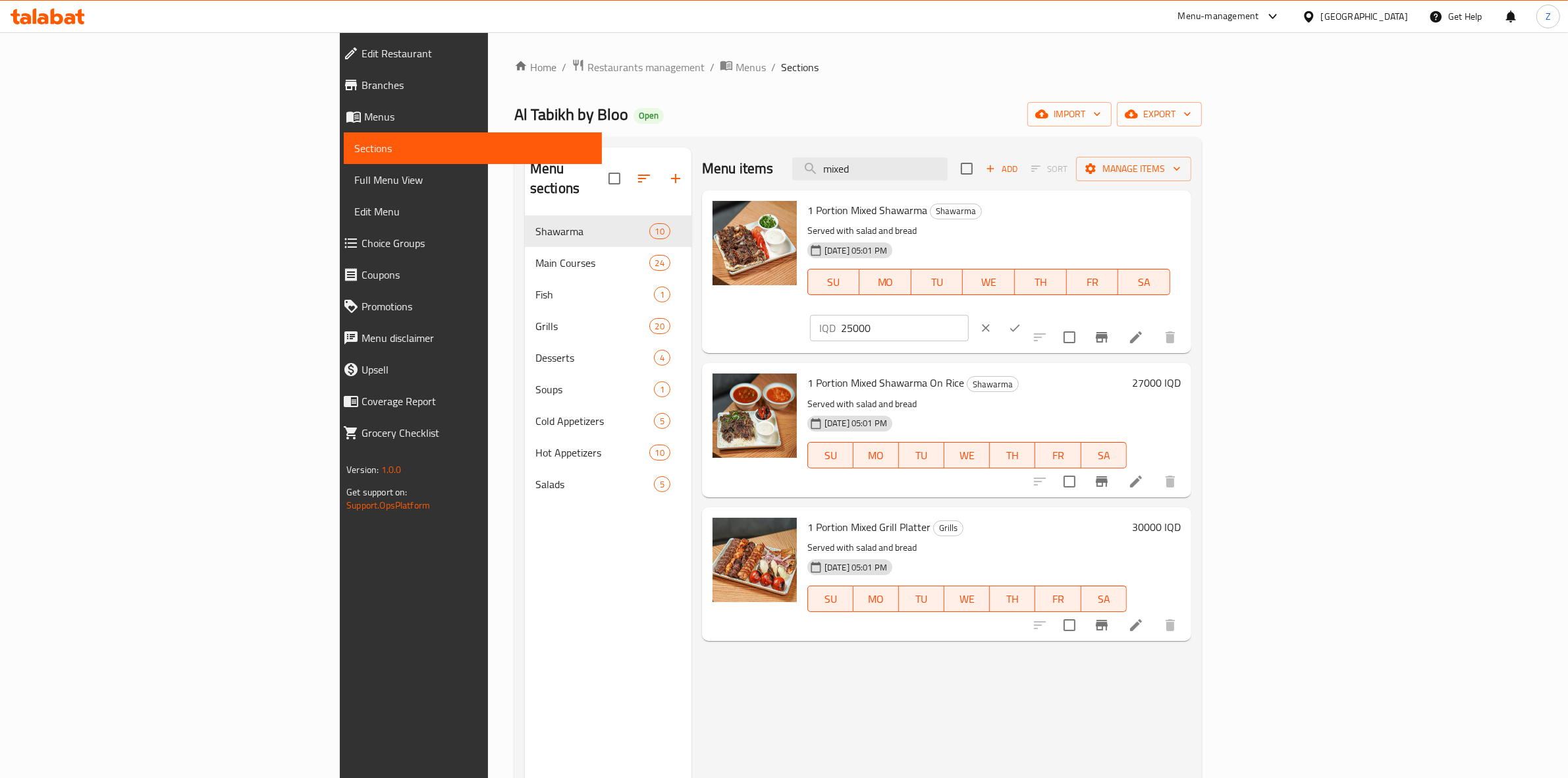
click at [969, 315] on input "25000" at bounding box center [905, 329] width 128 height 27
type input "27000"
click at [1022, 322] on icon "ok" at bounding box center [1015, 329] width 13 height 13
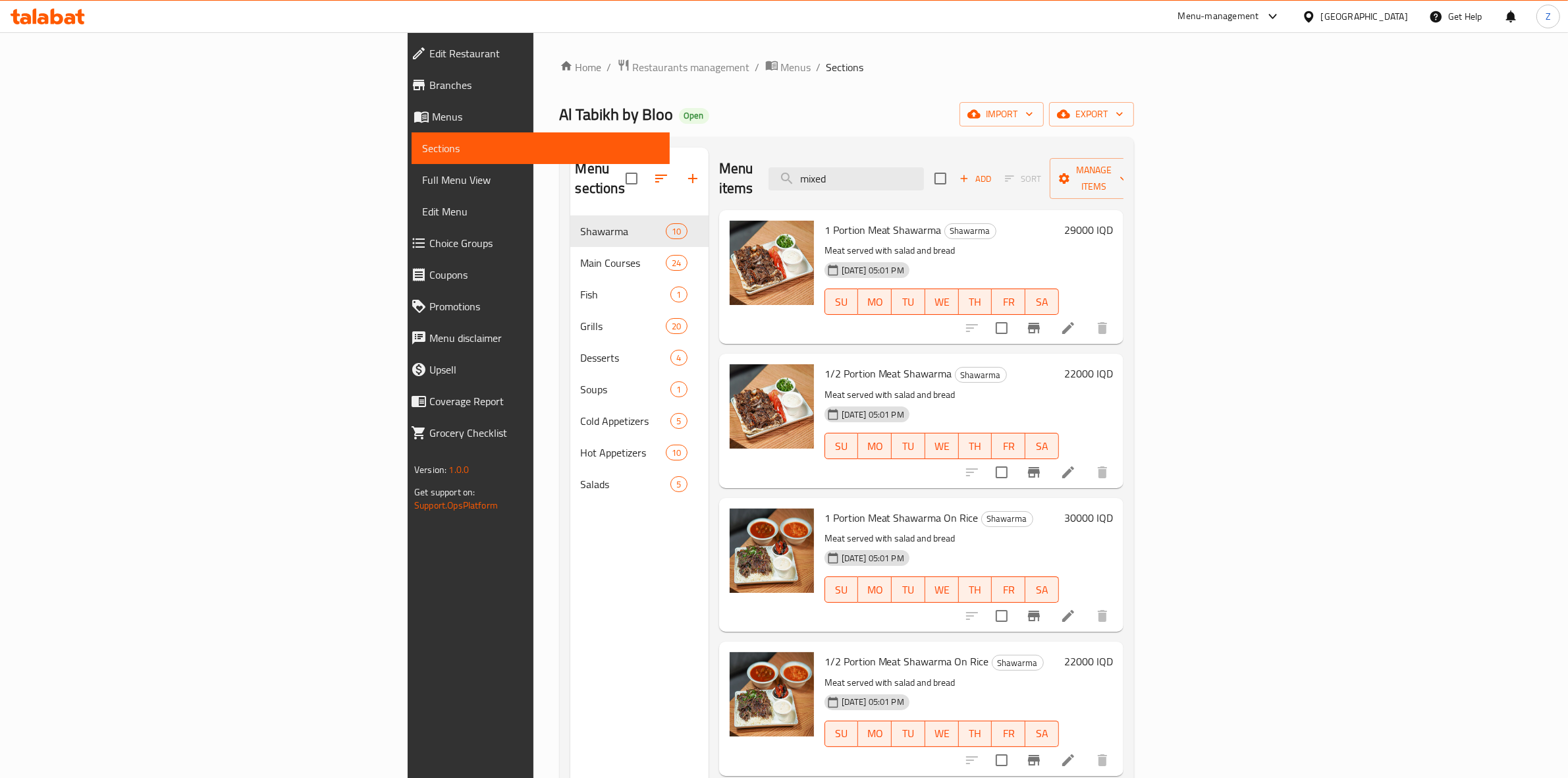
click at [1260, 17] on div "Menu-management" at bounding box center [1218, 16] width 81 height 16
click at [1245, 91] on div "Agent Campaigns Center" at bounding box center [1217, 89] width 99 height 15
